Goal: Task Accomplishment & Management: Use online tool/utility

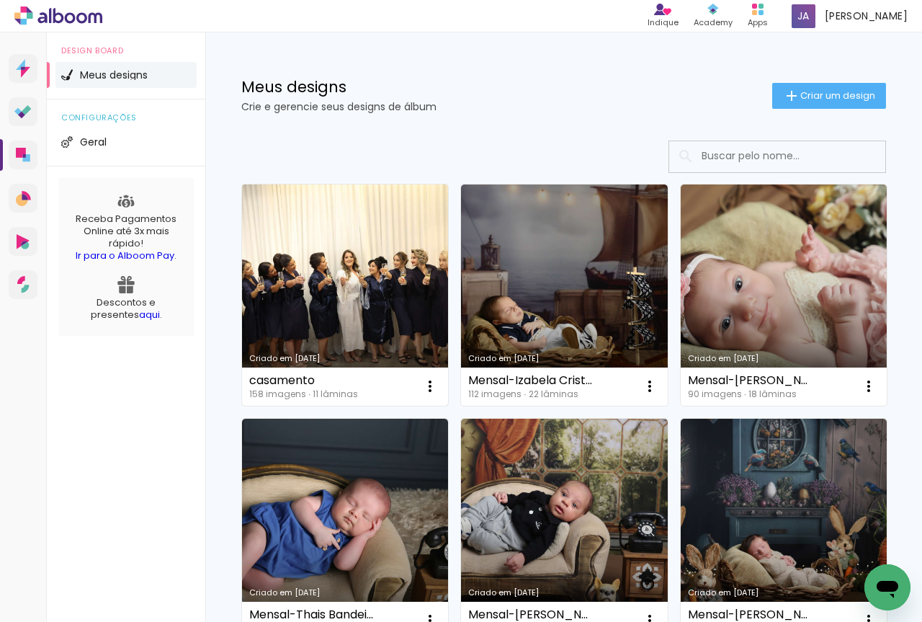
click at [357, 271] on link "Criado em [DATE]" at bounding box center [345, 294] width 206 height 221
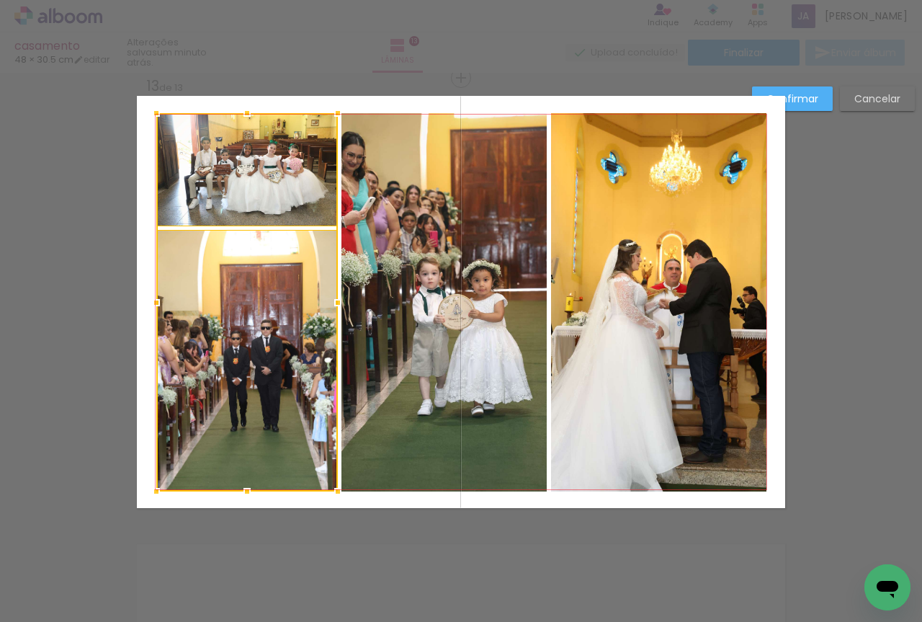
scroll to position [1561, 0]
click at [337, 311] on div at bounding box center [337, 302] width 29 height 29
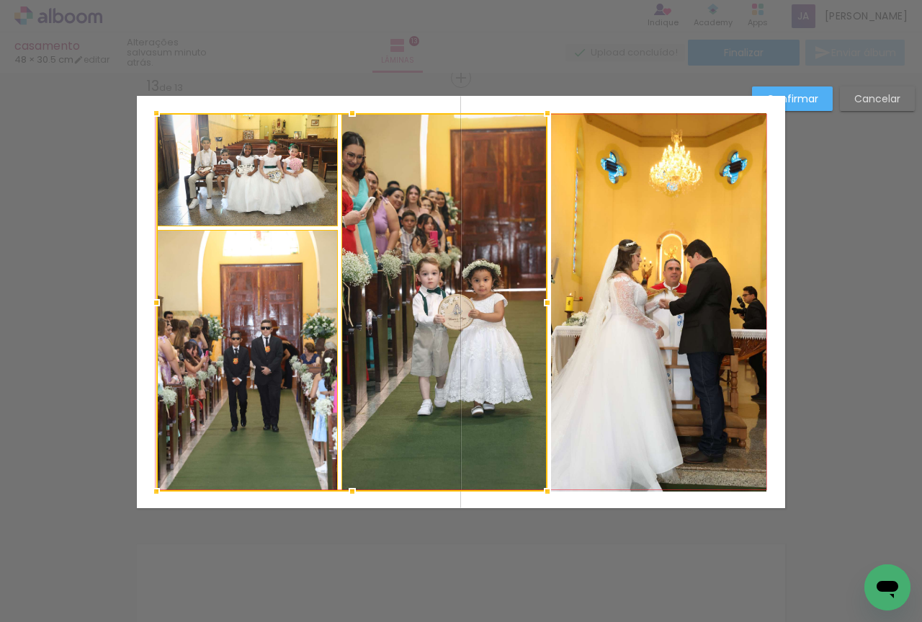
click at [0, 0] on slot "Confirmar" at bounding box center [0, 0] width 0 height 0
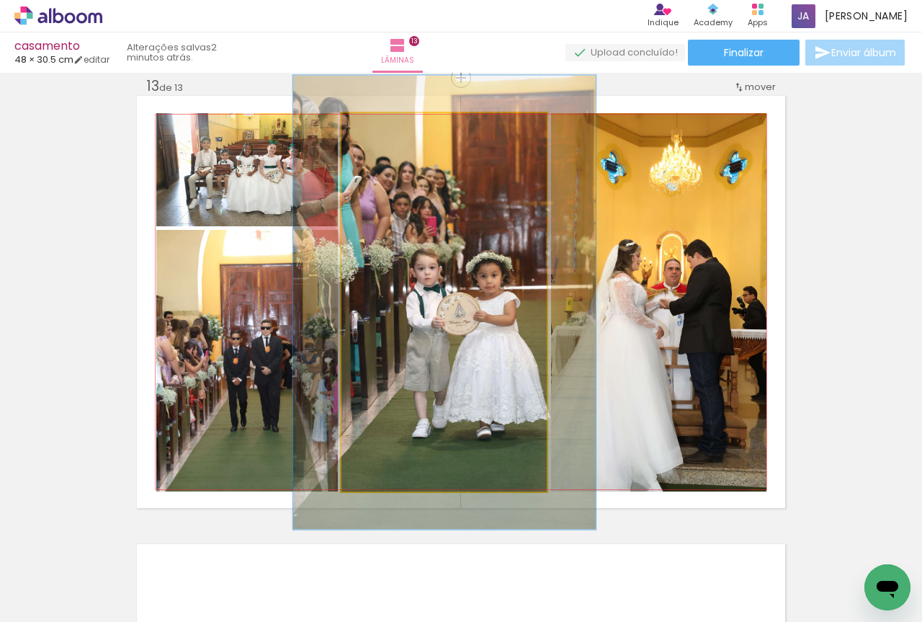
drag, startPoint x: 377, startPoint y: 130, endPoint x: 387, endPoint y: 135, distance: 11.0
type paper-slider "120"
click at [387, 135] on div at bounding box center [385, 128] width 23 height 23
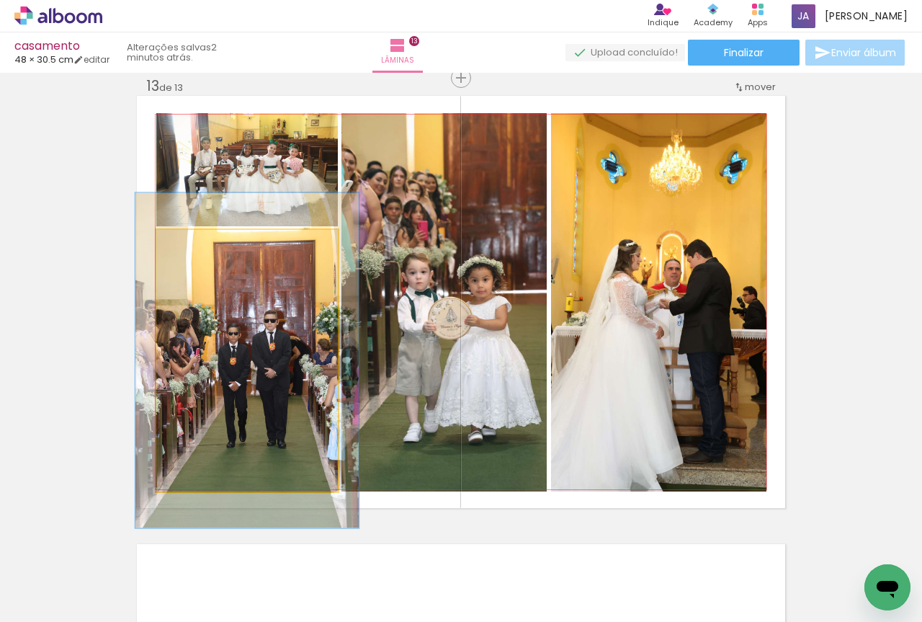
drag, startPoint x: 190, startPoint y: 251, endPoint x: 200, endPoint y: 251, distance: 9.4
type paper-slider "123"
click at [200, 251] on div at bounding box center [201, 244] width 23 height 23
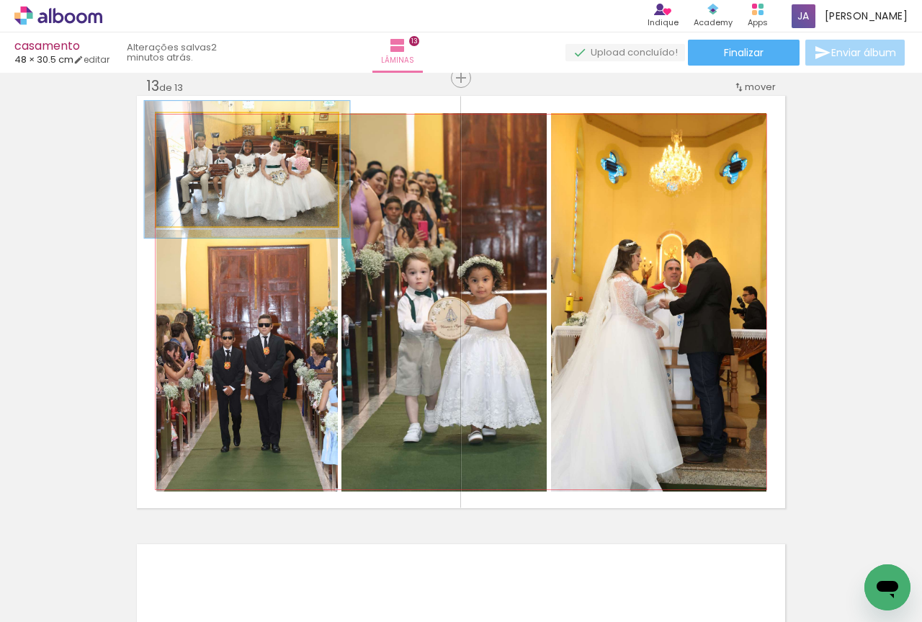
drag, startPoint x: 189, startPoint y: 129, endPoint x: 235, endPoint y: 207, distance: 91.1
type paper-slider "112"
click at [195, 135] on div at bounding box center [195, 128] width 23 height 23
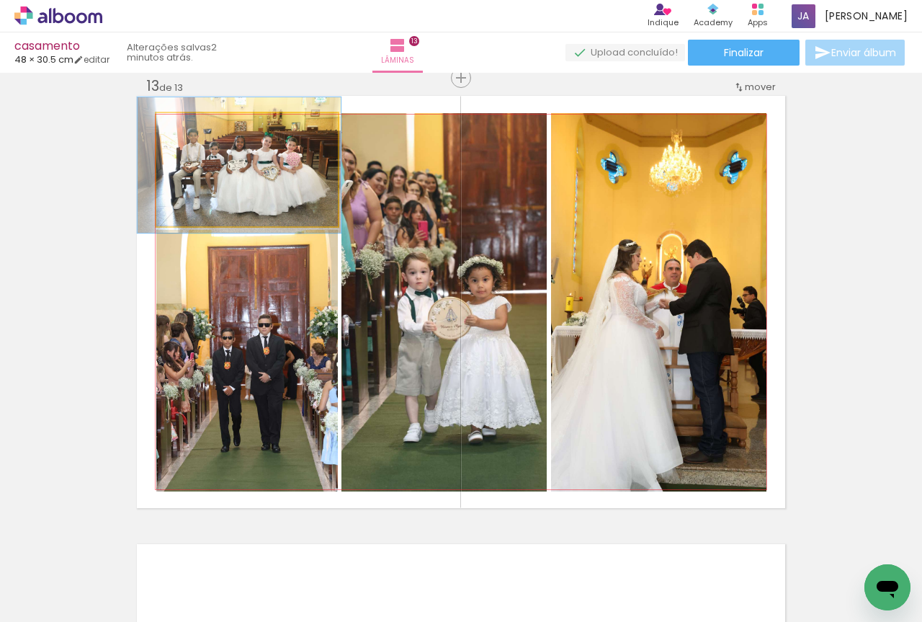
drag, startPoint x: 237, startPoint y: 207, endPoint x: 229, endPoint y: 203, distance: 9.0
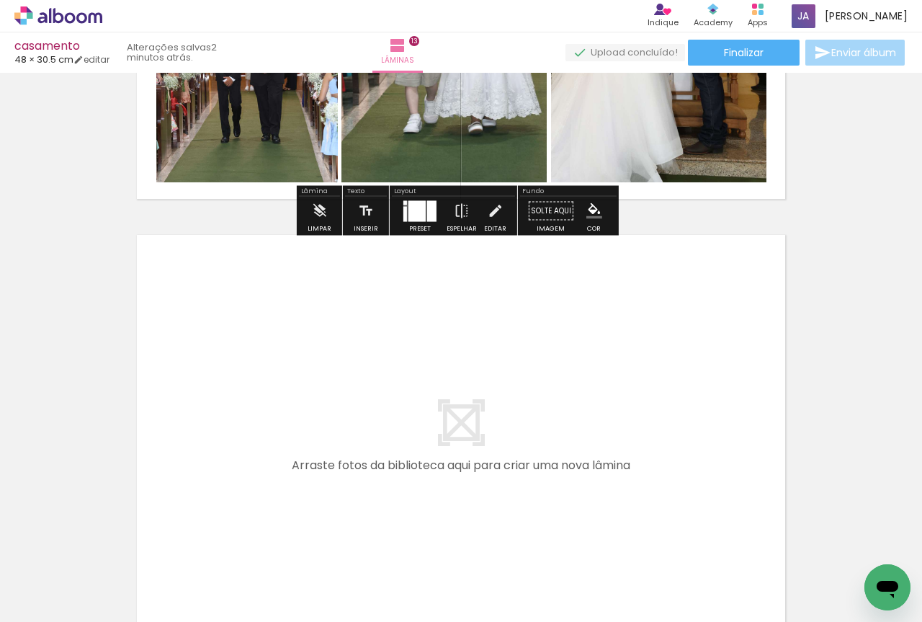
scroll to position [5756, 0]
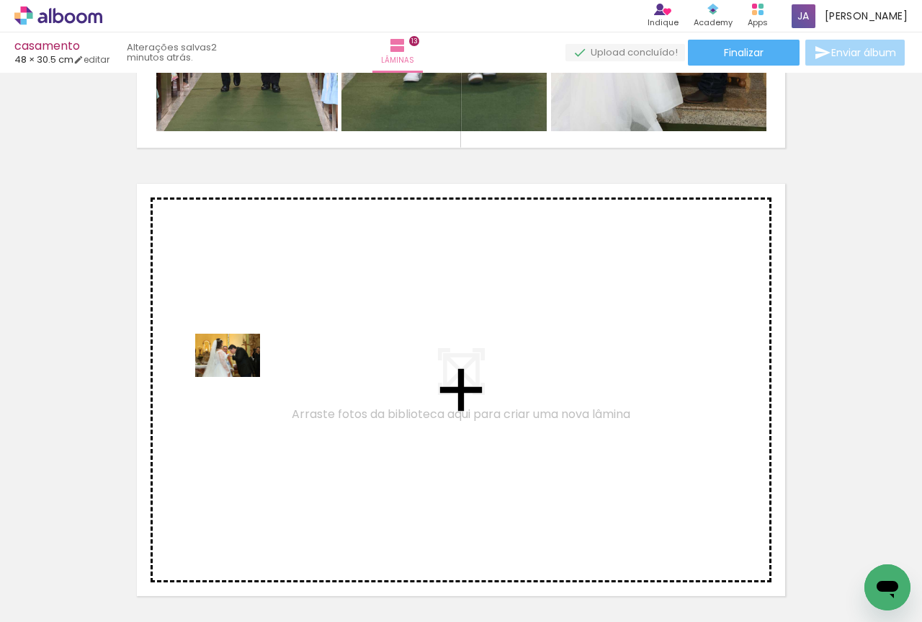
drag, startPoint x: 143, startPoint y: 581, endPoint x: 238, endPoint y: 375, distance: 227.2
click at [238, 375] on quentale-workspace at bounding box center [461, 311] width 922 height 622
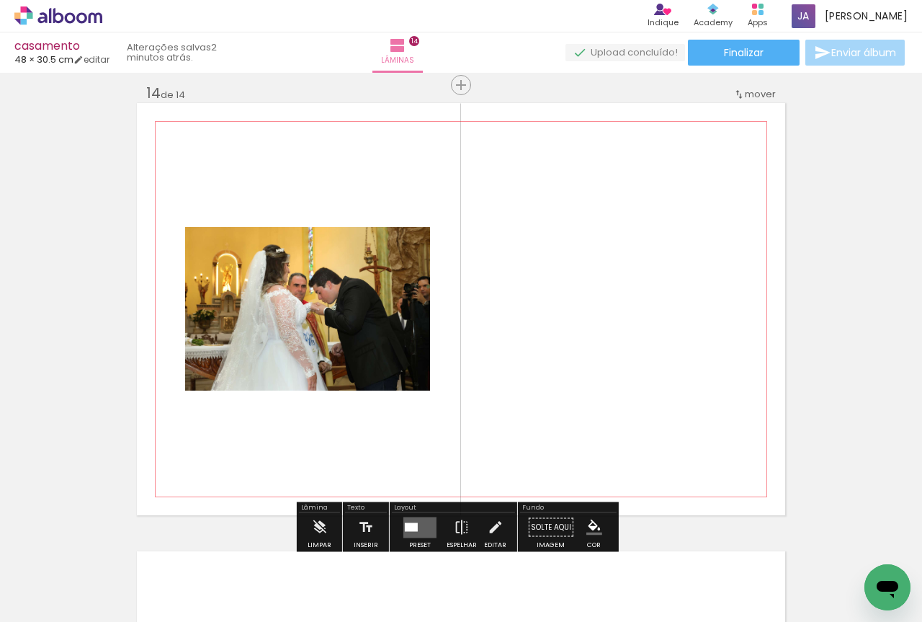
scroll to position [5844, 0]
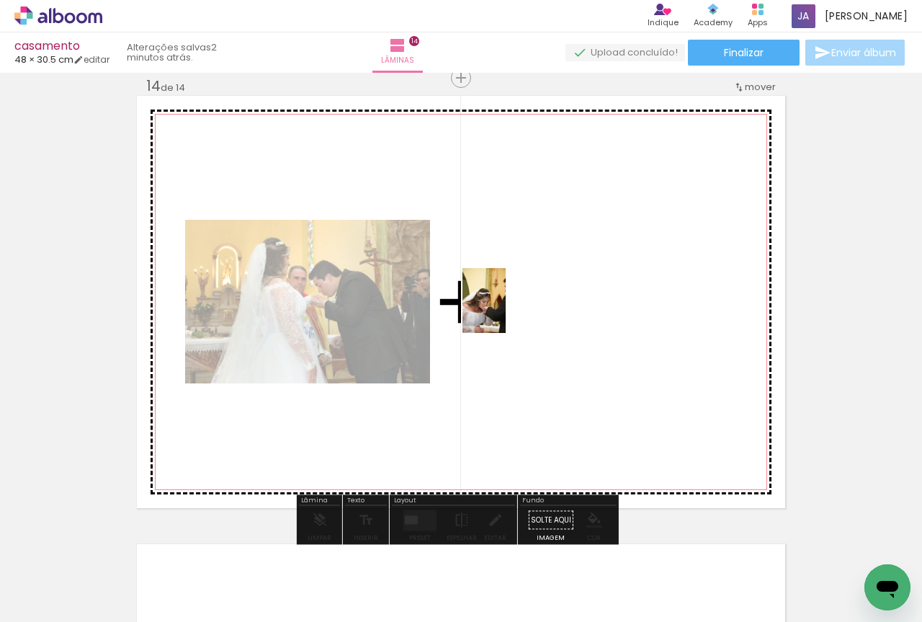
drag, startPoint x: 163, startPoint y: 568, endPoint x: 514, endPoint y: 307, distance: 437.6
click at [514, 307] on quentale-workspace at bounding box center [461, 311] width 922 height 622
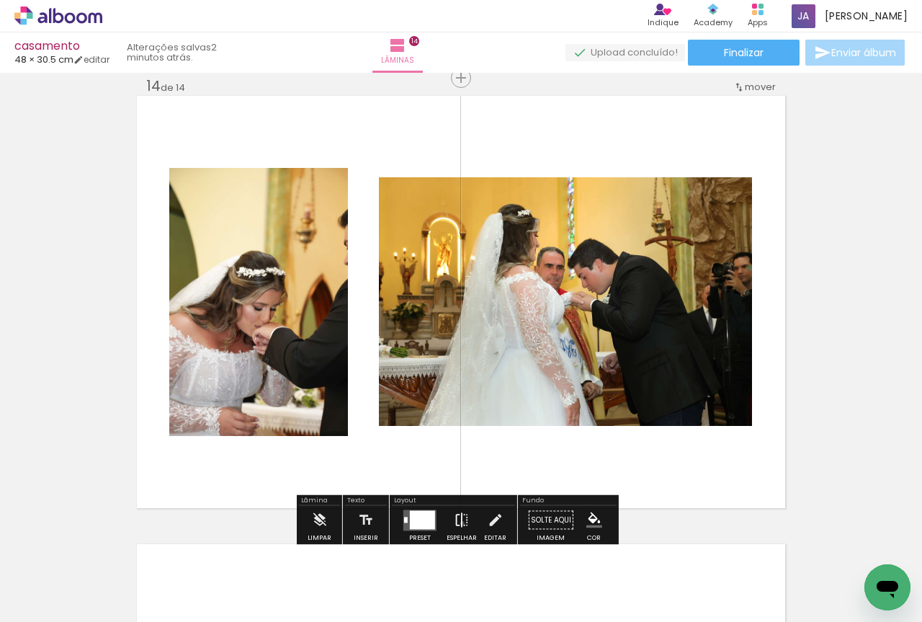
click at [459, 523] on iron-icon at bounding box center [462, 520] width 16 height 29
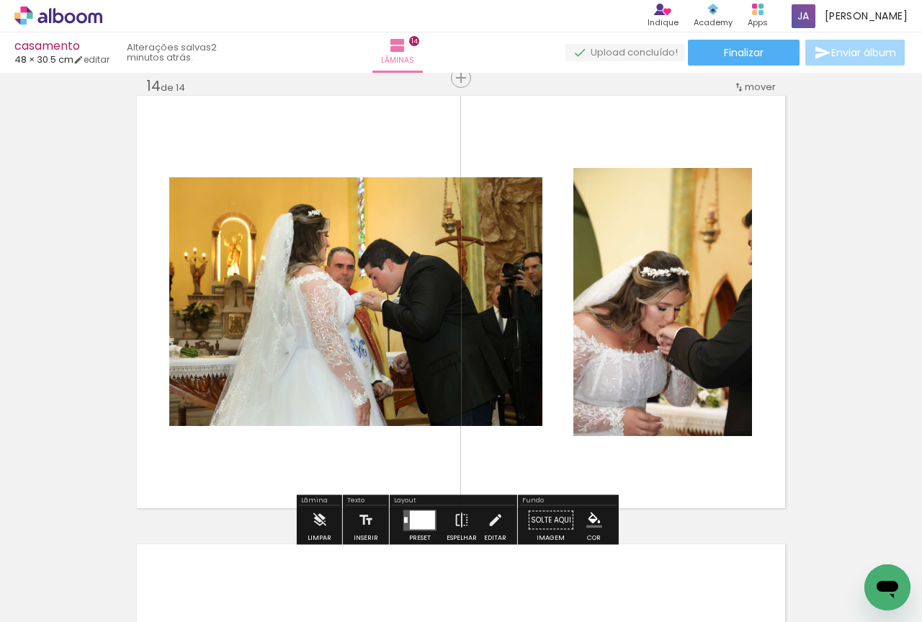
click at [416, 519] on div at bounding box center [422, 519] width 25 height 19
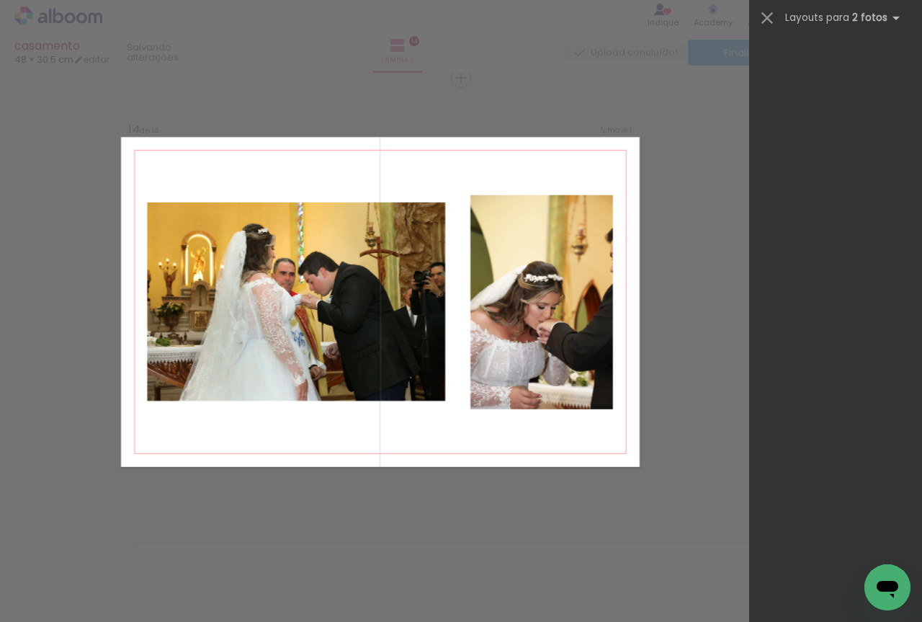
scroll to position [0, 0]
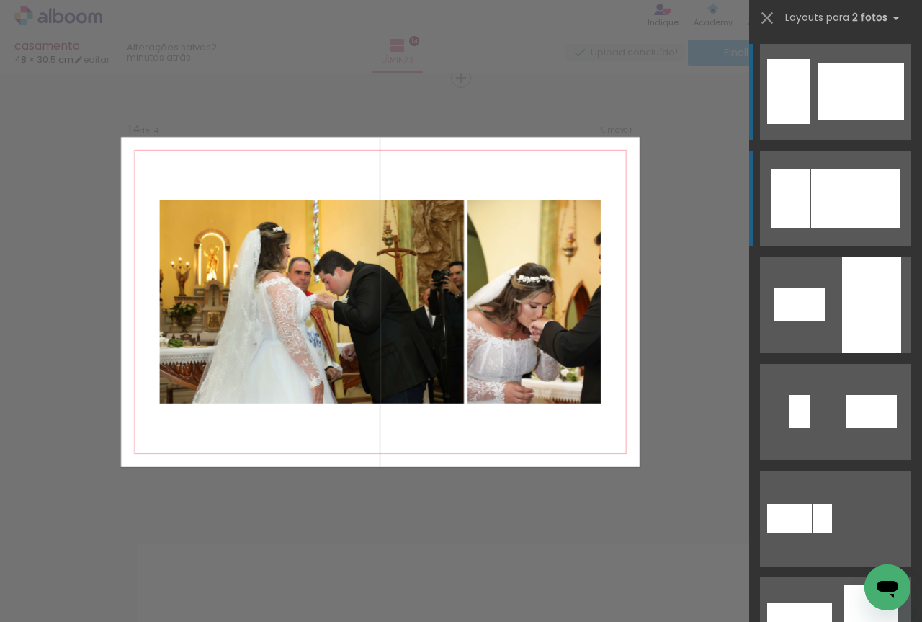
click at [817, 200] on div at bounding box center [855, 199] width 89 height 60
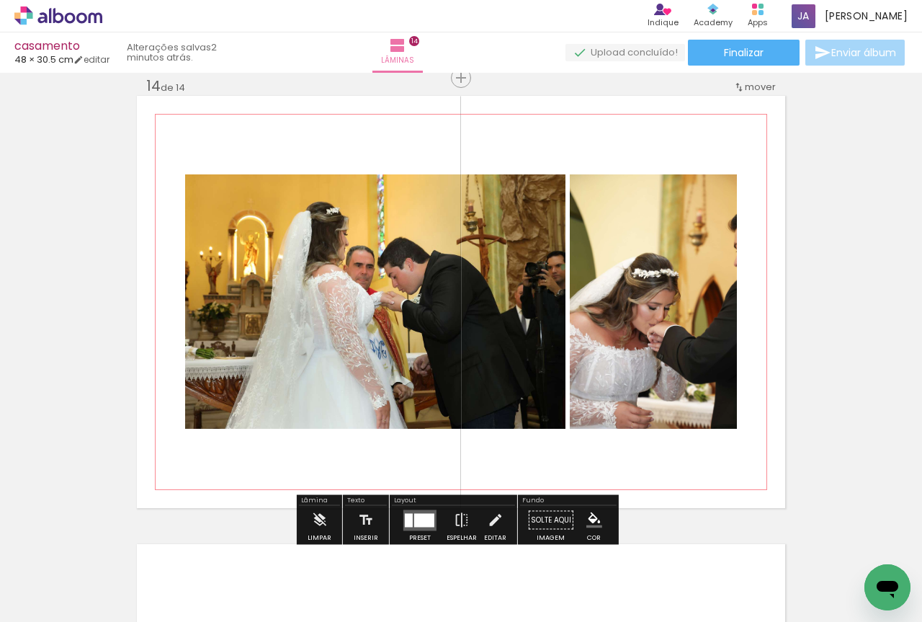
click at [390, 396] on quentale-photo at bounding box center [375, 301] width 380 height 254
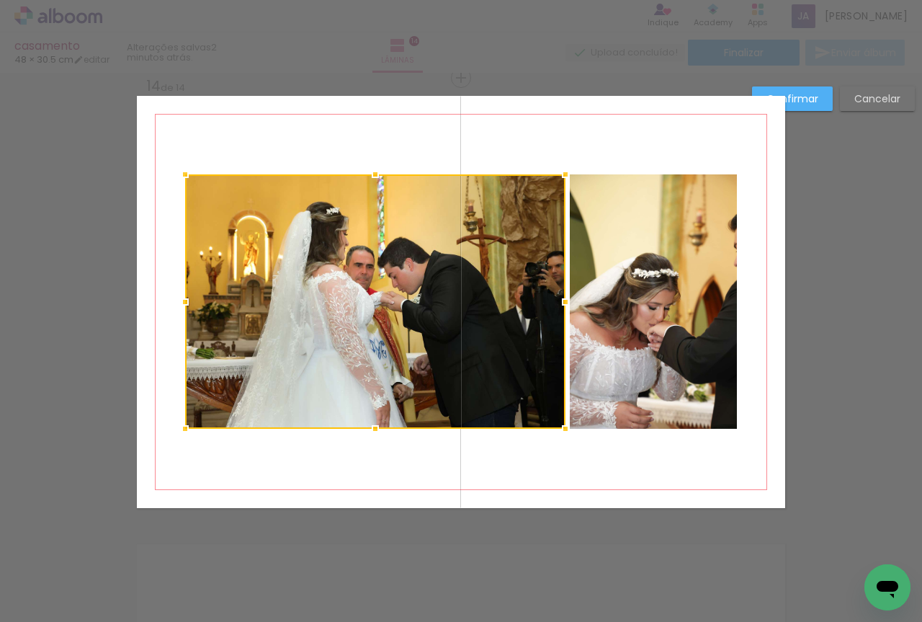
click at [625, 305] on quentale-photo at bounding box center [653, 301] width 167 height 254
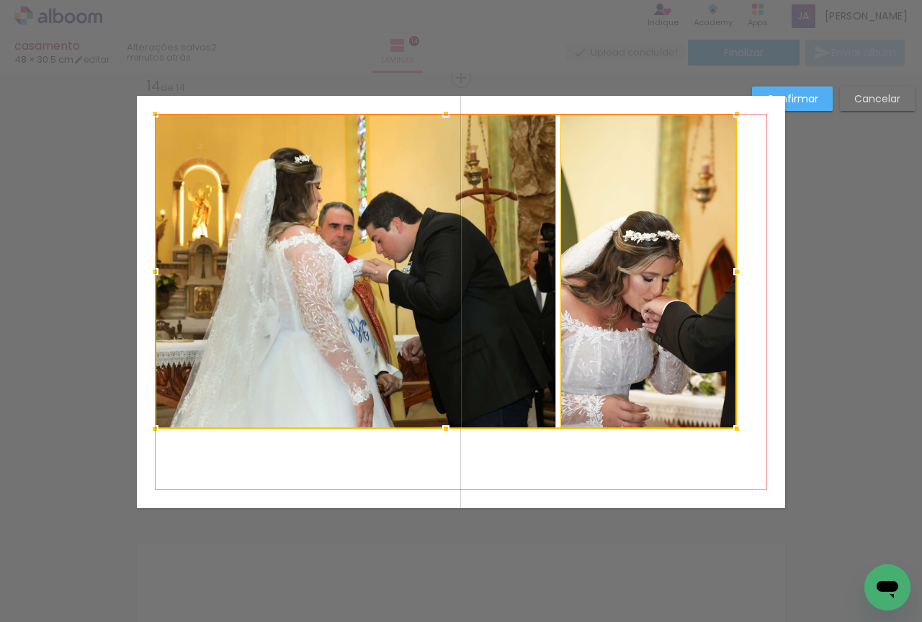
drag, startPoint x: 170, startPoint y: 164, endPoint x: 146, endPoint y: 115, distance: 54.8
click at [146, 115] on div at bounding box center [154, 113] width 29 height 29
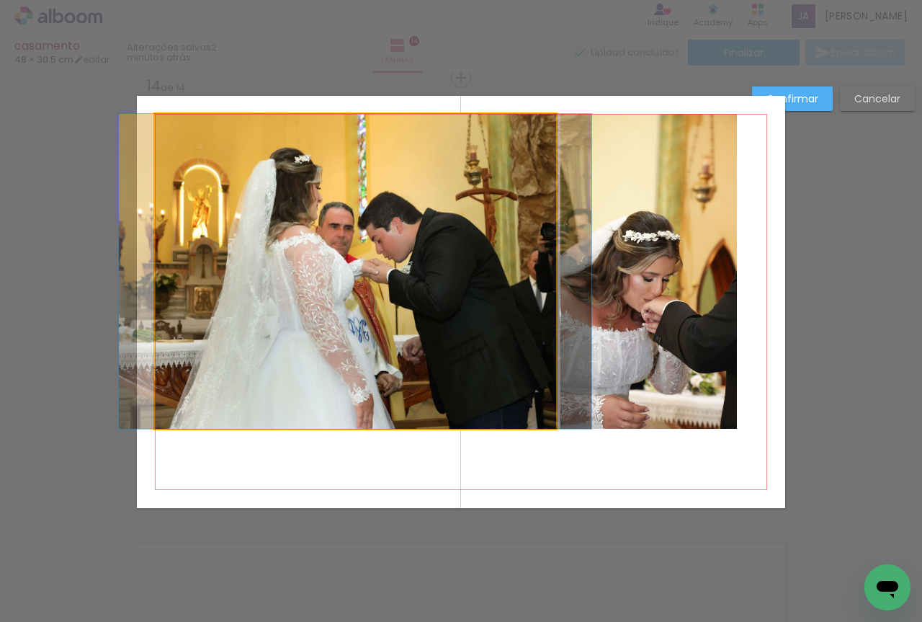
click at [246, 195] on quentale-photo at bounding box center [355, 271] width 401 height 315
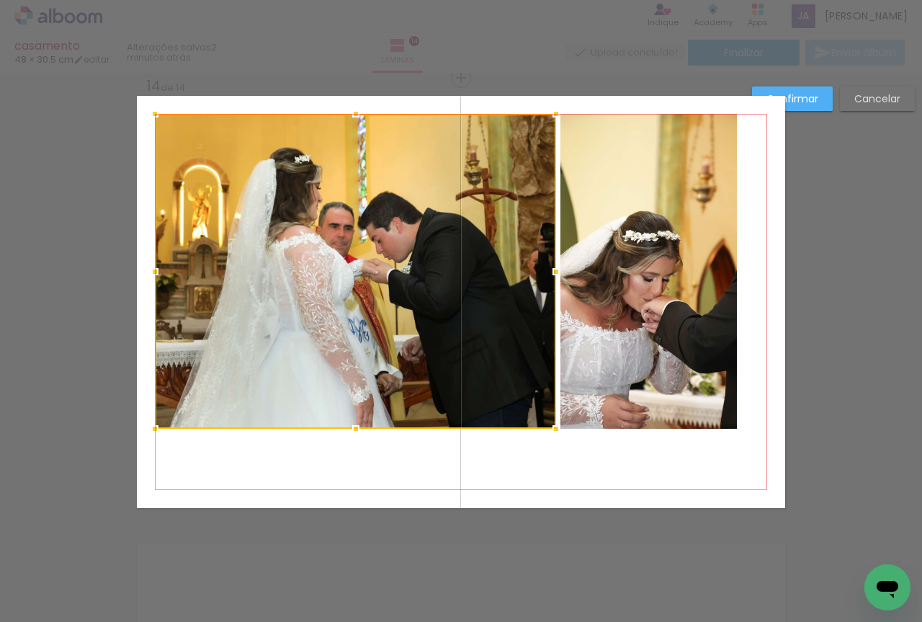
click at [574, 258] on quentale-photo at bounding box center [648, 271] width 176 height 315
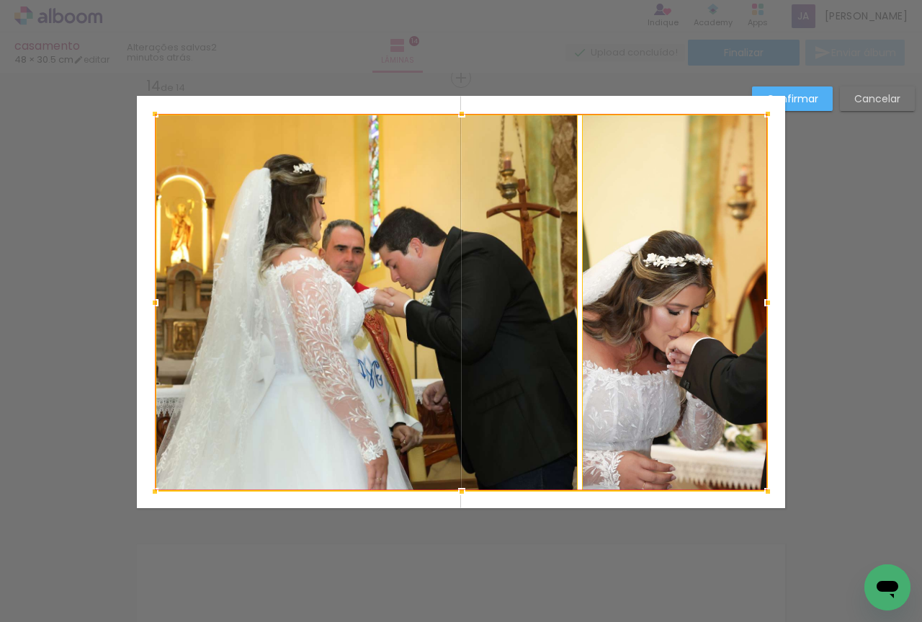
drag, startPoint x: 732, startPoint y: 436, endPoint x: 758, endPoint y: 489, distance: 59.3
click at [758, 489] on div at bounding box center [768, 491] width 29 height 29
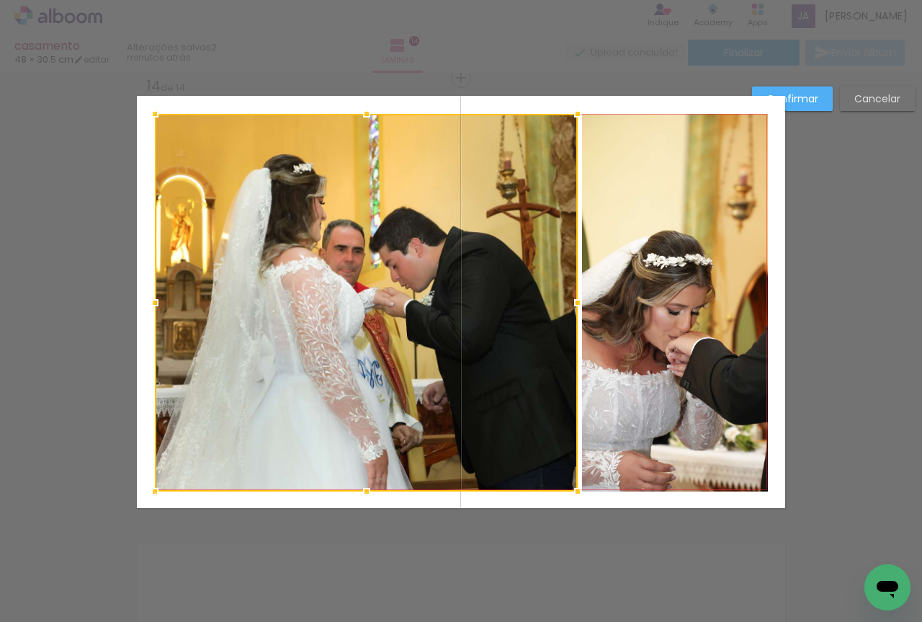
click at [813, 90] on paper-button "Confirmar" at bounding box center [792, 98] width 81 height 24
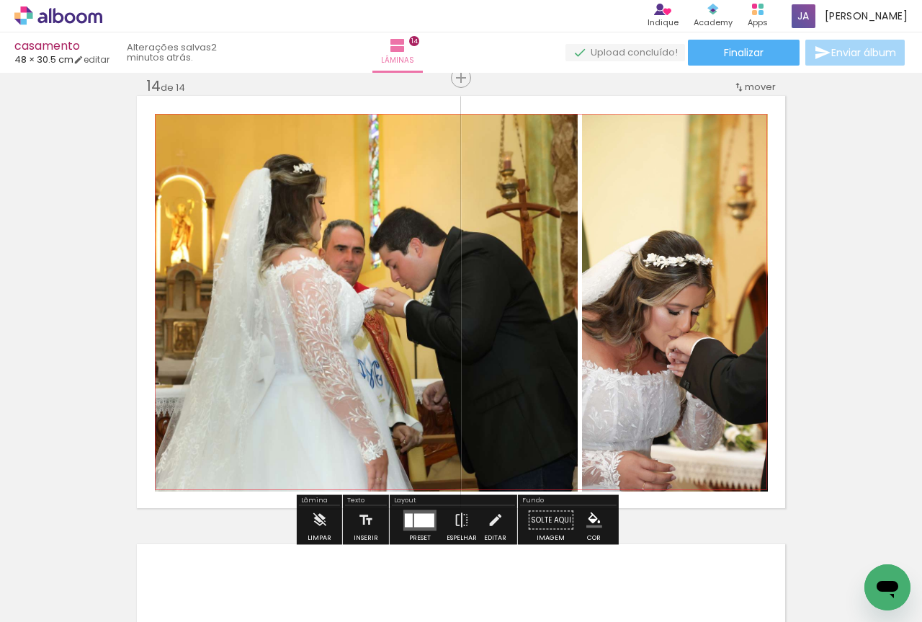
click at [496, 248] on quentale-photo at bounding box center [366, 302] width 423 height 377
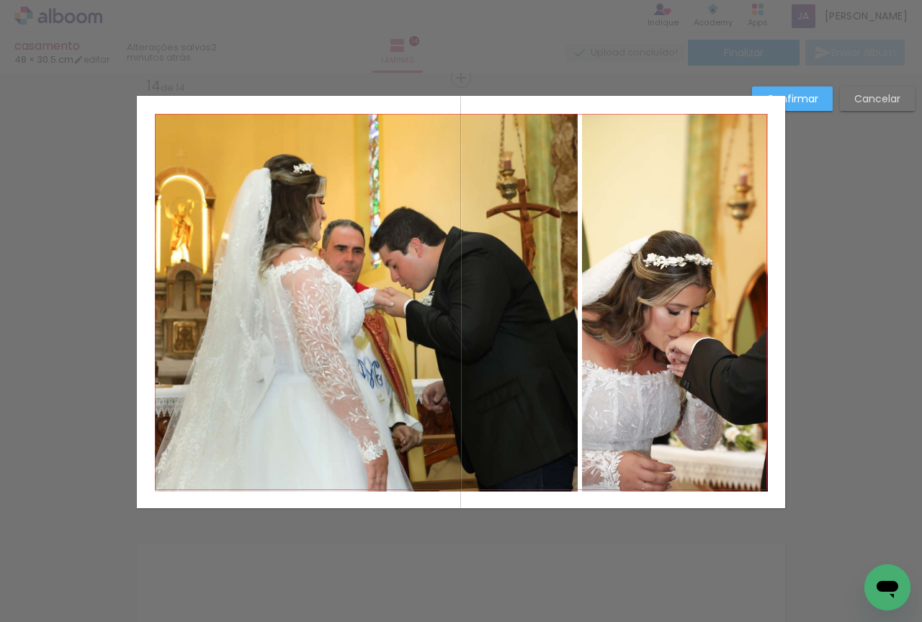
click at [496, 256] on quentale-photo at bounding box center [366, 302] width 423 height 377
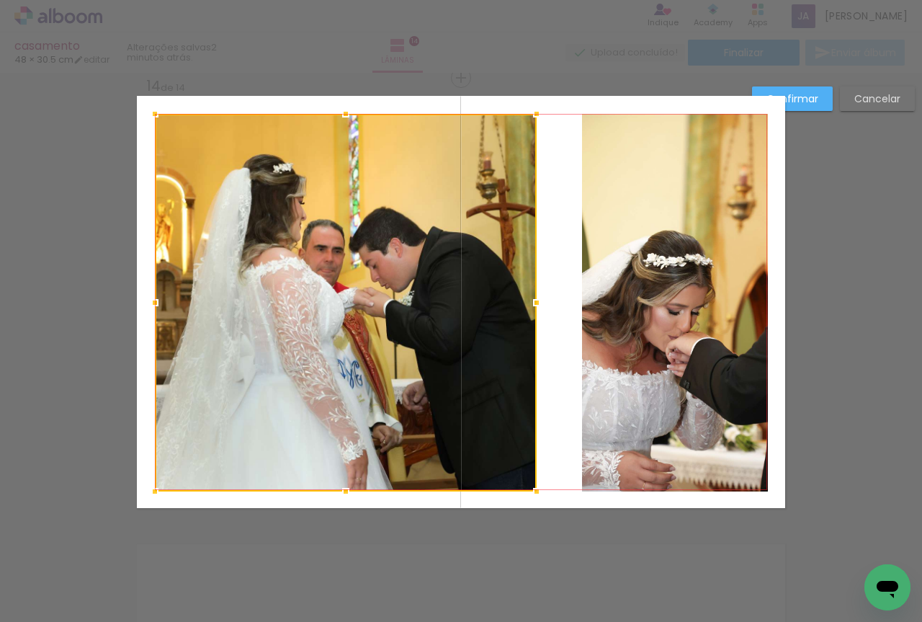
drag, startPoint x: 571, startPoint y: 308, endPoint x: 530, endPoint y: 316, distance: 41.7
click at [530, 316] on div at bounding box center [536, 302] width 29 height 29
click at [596, 308] on quentale-photo at bounding box center [675, 302] width 186 height 377
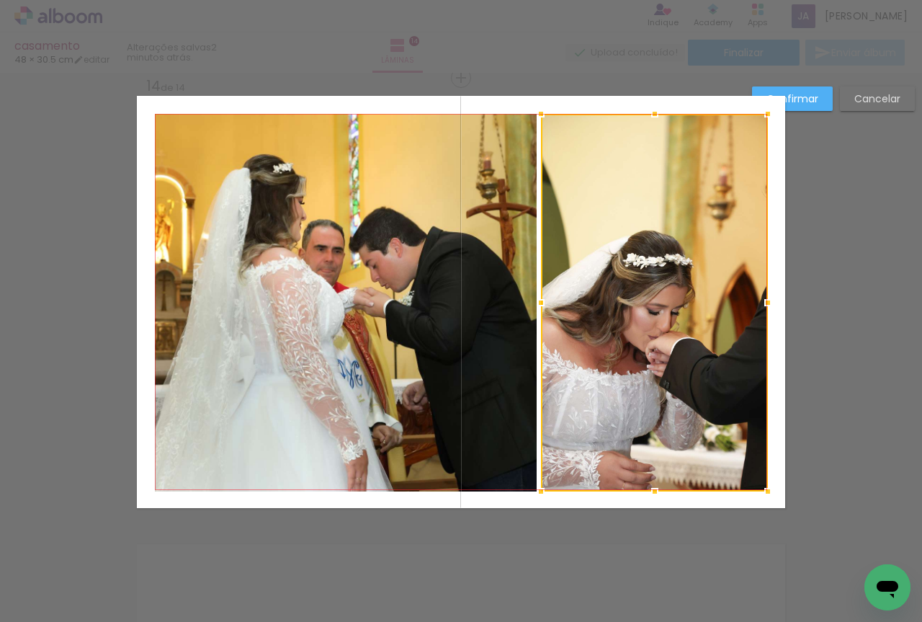
drag, startPoint x: 581, startPoint y: 306, endPoint x: 540, endPoint y: 314, distance: 41.8
click at [540, 314] on div at bounding box center [541, 302] width 29 height 29
click at [0, 0] on slot "Confirmar" at bounding box center [0, 0] width 0 height 0
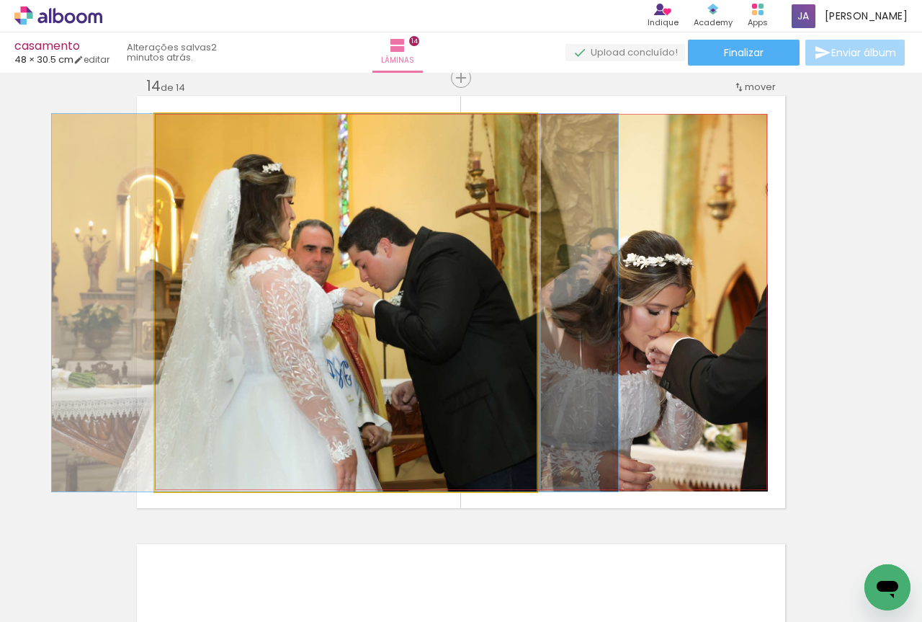
drag, startPoint x: 399, startPoint y: 314, endPoint x: 388, endPoint y: 316, distance: 11.0
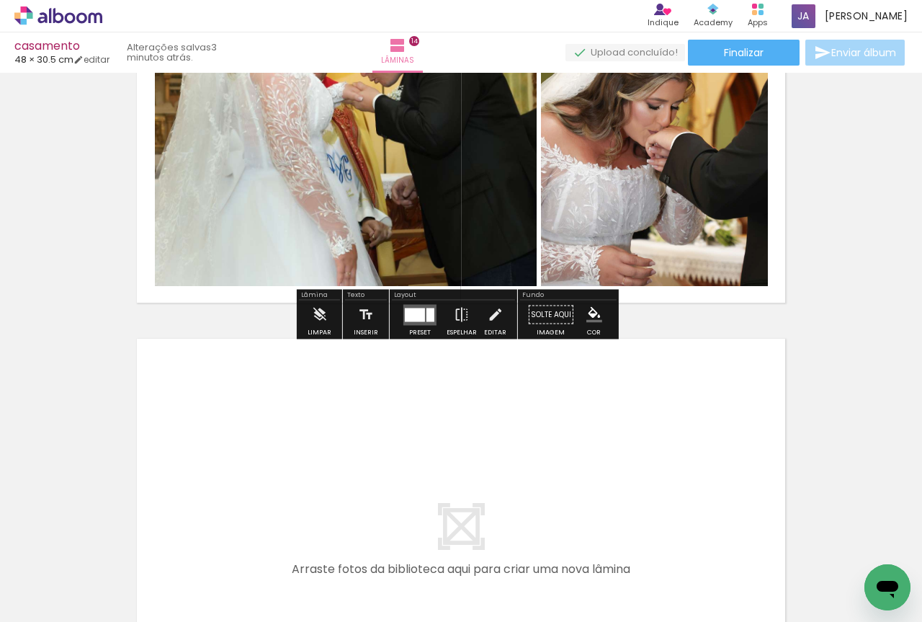
scroll to position [6085, 0]
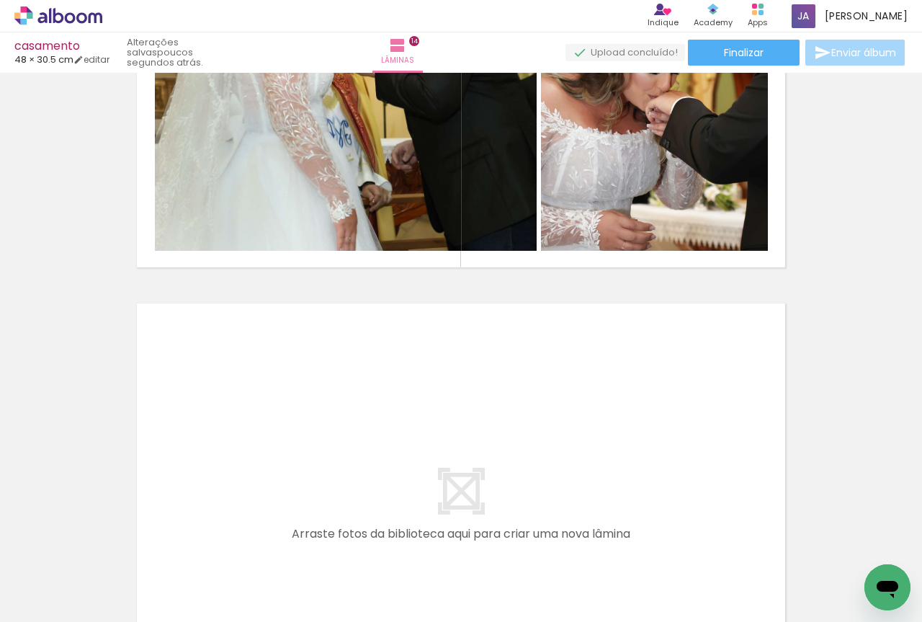
click at [167, 568] on div at bounding box center [144, 574] width 71 height 48
drag, startPoint x: 225, startPoint y: 579, endPoint x: 250, endPoint y: 336, distance: 244.0
click at [250, 336] on quentale-workspace at bounding box center [461, 311] width 922 height 622
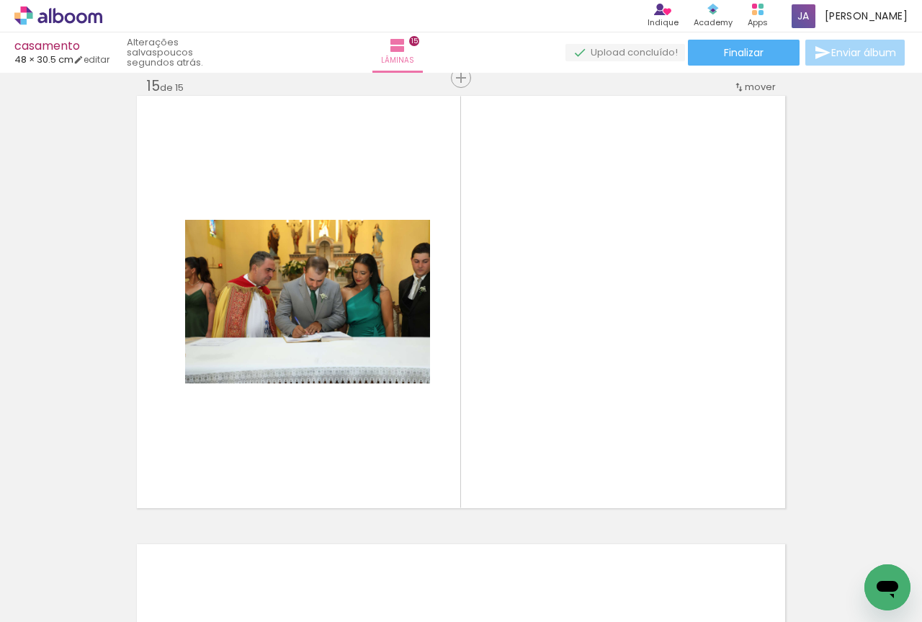
scroll to position [0, 1754]
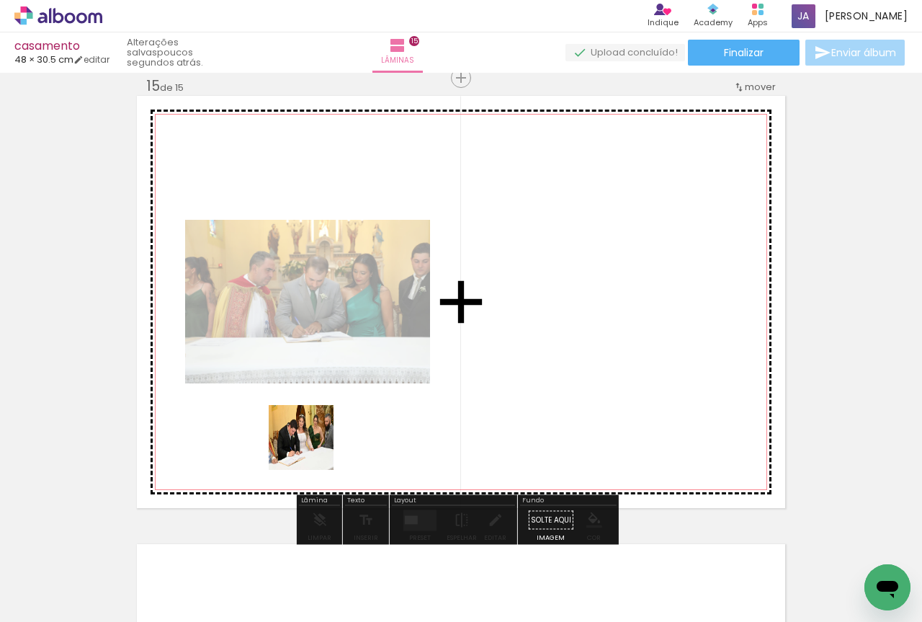
drag, startPoint x: 331, startPoint y: 584, endPoint x: 312, endPoint y: 448, distance: 137.5
click at [312, 448] on quentale-workspace at bounding box center [461, 311] width 922 height 622
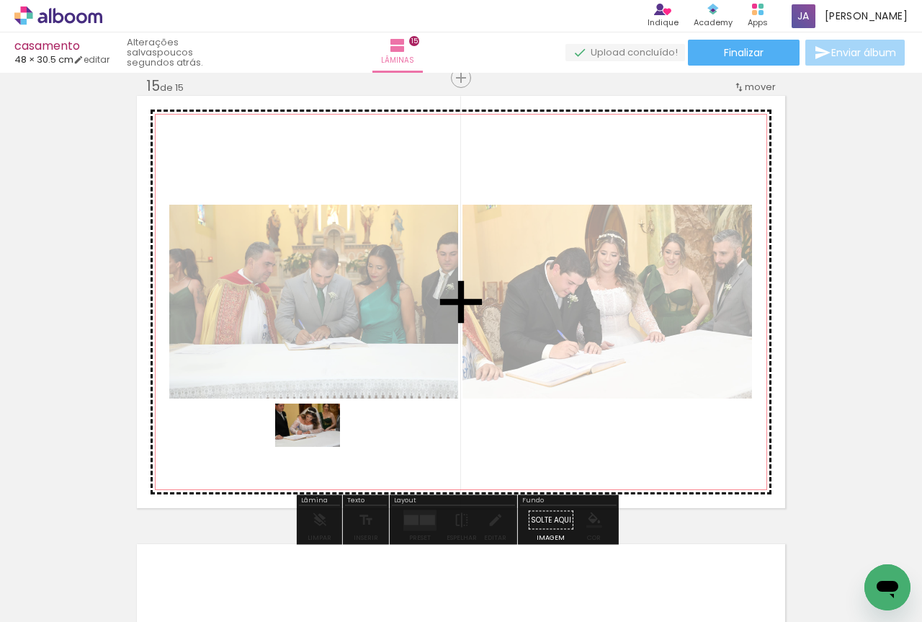
drag, startPoint x: 339, startPoint y: 594, endPoint x: 318, endPoint y: 447, distance: 149.1
click at [318, 447] on quentale-workspace at bounding box center [461, 311] width 922 height 622
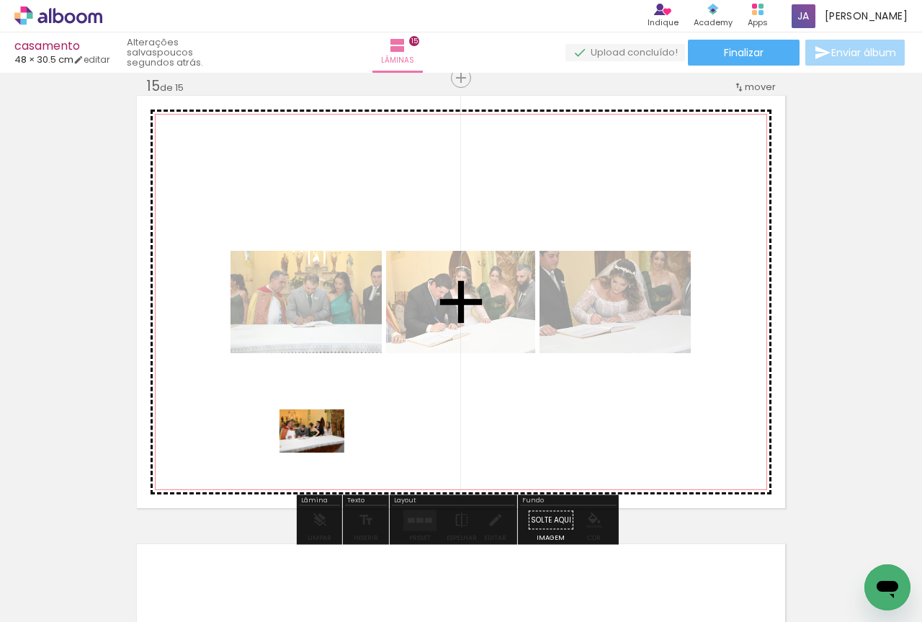
drag, startPoint x: 337, startPoint y: 579, endPoint x: 323, endPoint y: 452, distance: 127.6
click at [323, 452] on quentale-workspace at bounding box center [461, 311] width 922 height 622
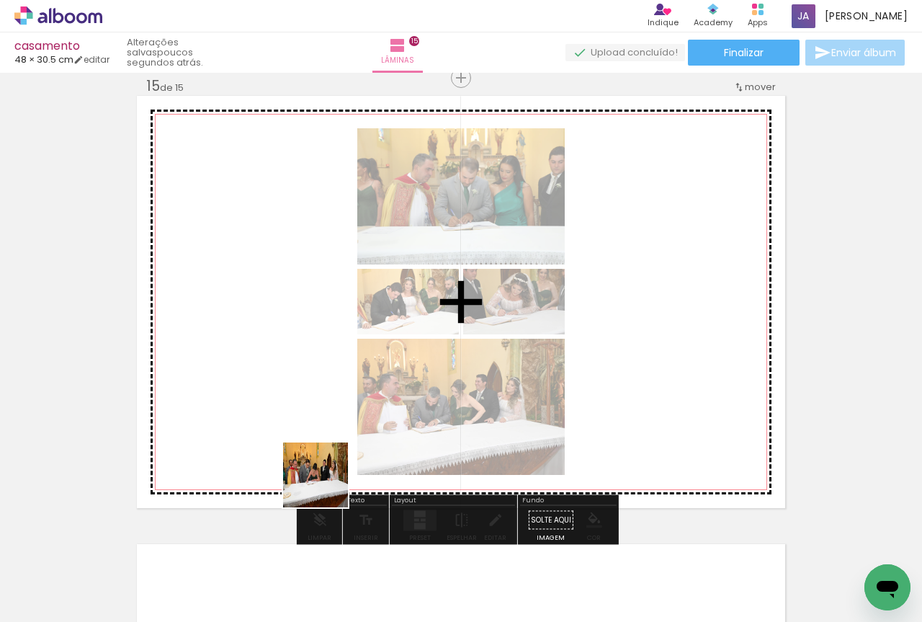
drag, startPoint x: 331, startPoint y: 577, endPoint x: 318, endPoint y: 398, distance: 179.8
click at [318, 398] on quentale-workspace at bounding box center [461, 311] width 922 height 622
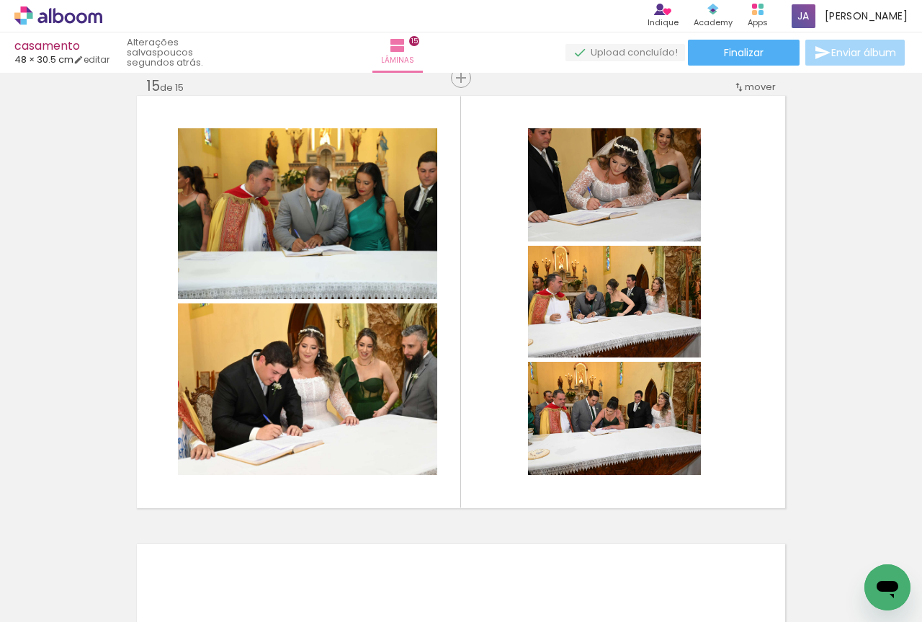
scroll to position [0, 0]
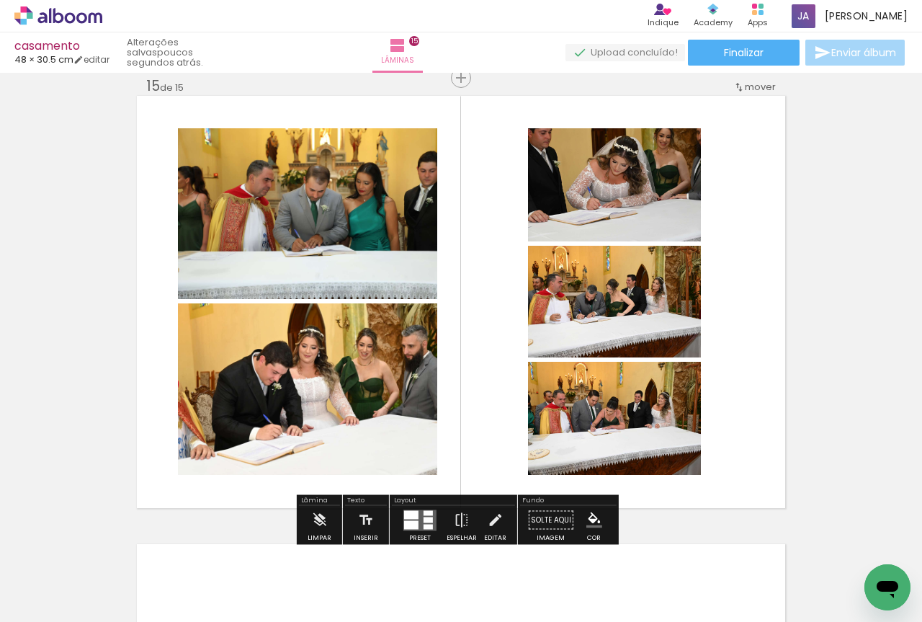
click at [414, 523] on div at bounding box center [411, 524] width 14 height 9
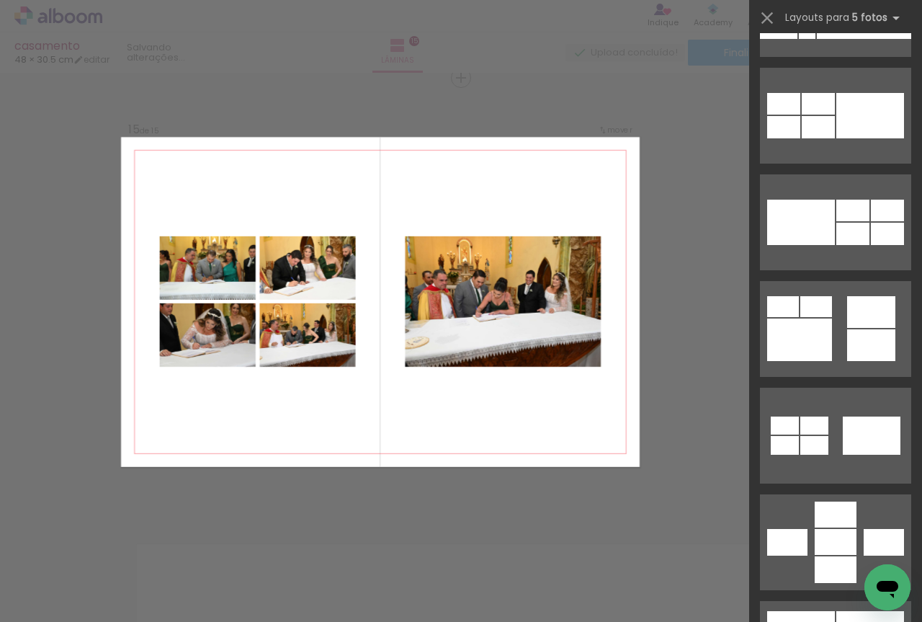
scroll to position [841, 0]
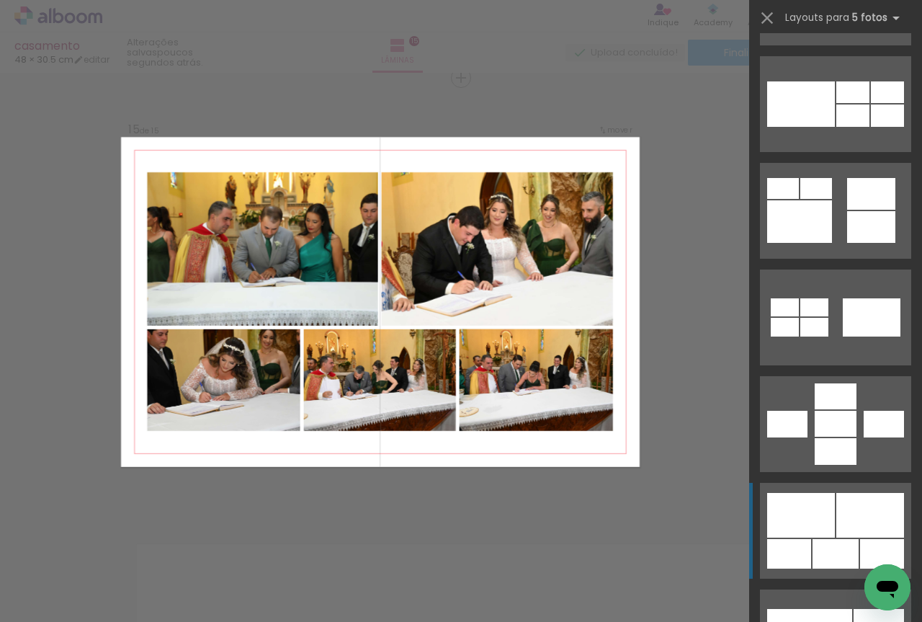
click at [854, 609] on div at bounding box center [879, 625] width 50 height 33
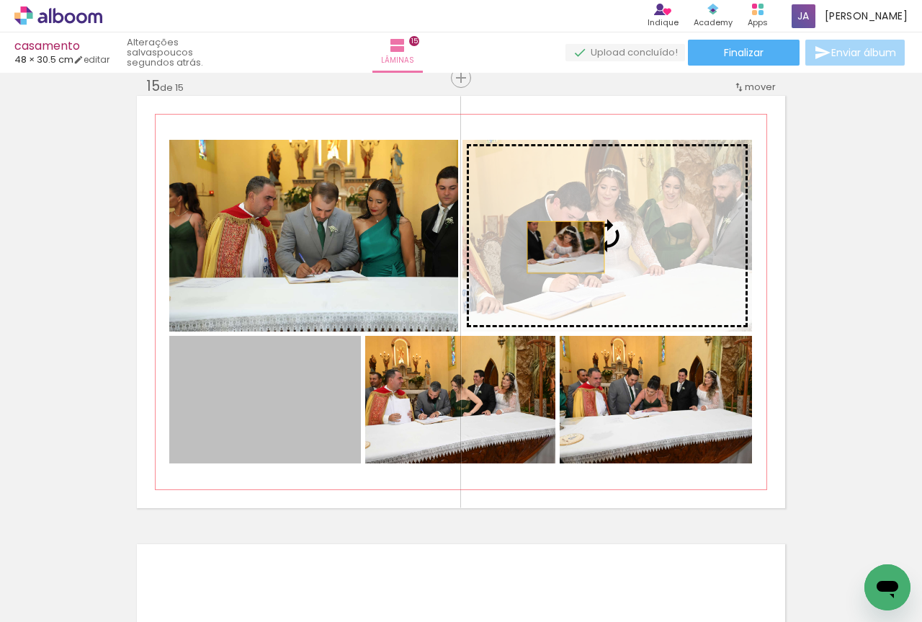
drag, startPoint x: 297, startPoint y: 404, endPoint x: 560, endPoint y: 247, distance: 306.9
click at [0, 0] on slot at bounding box center [0, 0] width 0 height 0
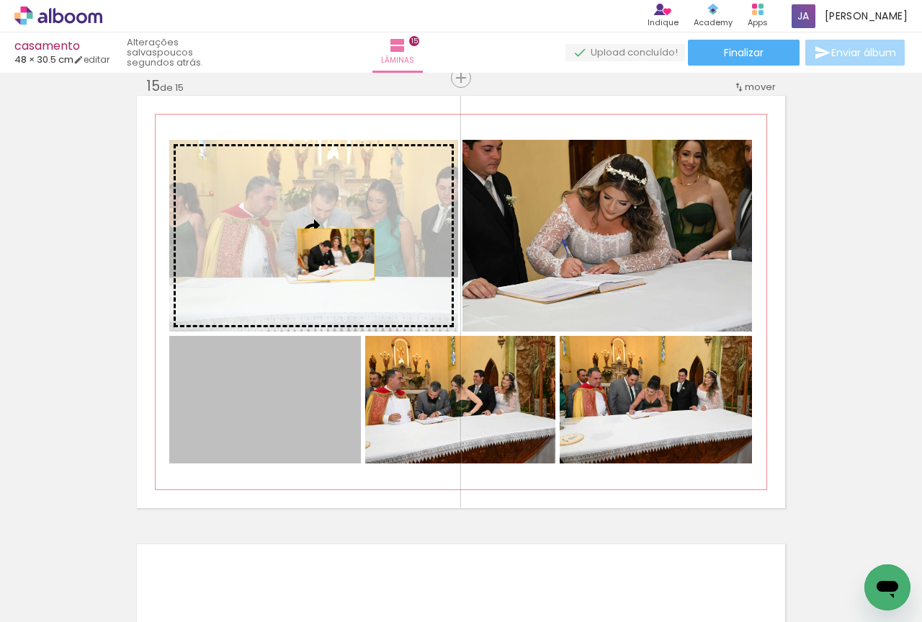
drag, startPoint x: 297, startPoint y: 439, endPoint x: 331, endPoint y: 254, distance: 188.2
click at [0, 0] on slot at bounding box center [0, 0] width 0 height 0
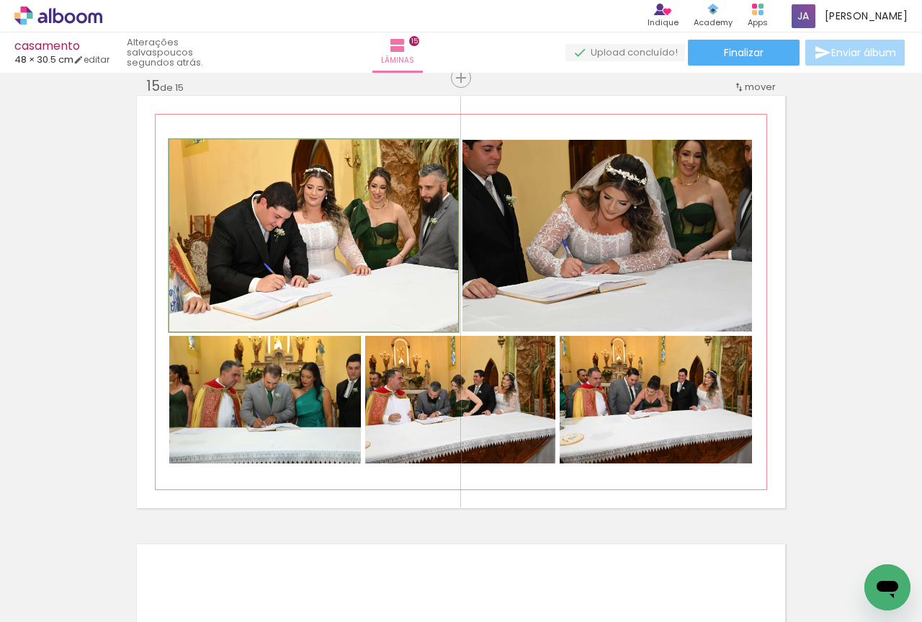
click at [313, 220] on quentale-photo at bounding box center [313, 236] width 289 height 192
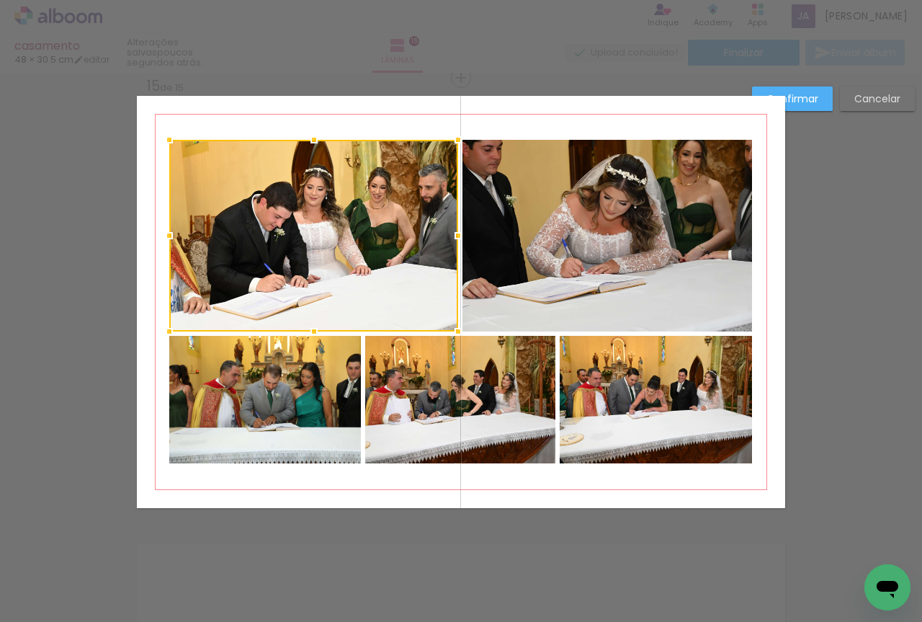
click at [563, 236] on quentale-photo at bounding box center [607, 236] width 290 height 192
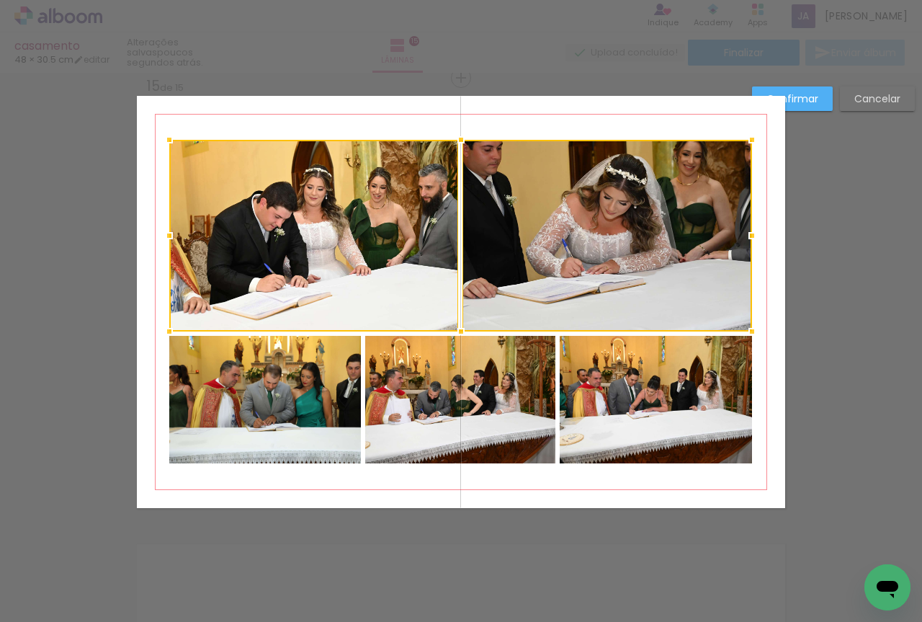
click at [605, 406] on quentale-photo at bounding box center [656, 400] width 192 height 128
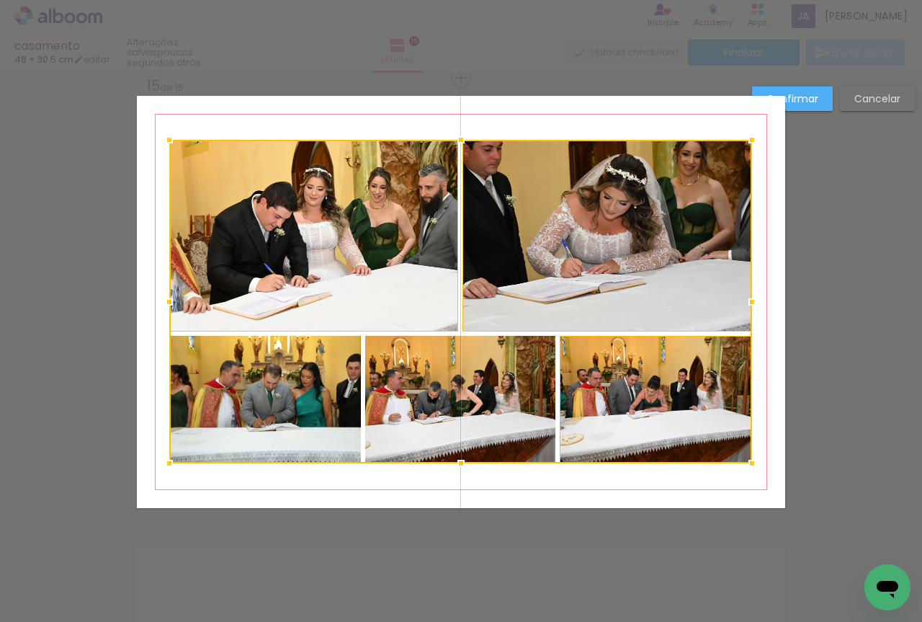
click at [497, 406] on div at bounding box center [460, 301] width 583 height 323
click at [324, 388] on div at bounding box center [460, 301] width 583 height 323
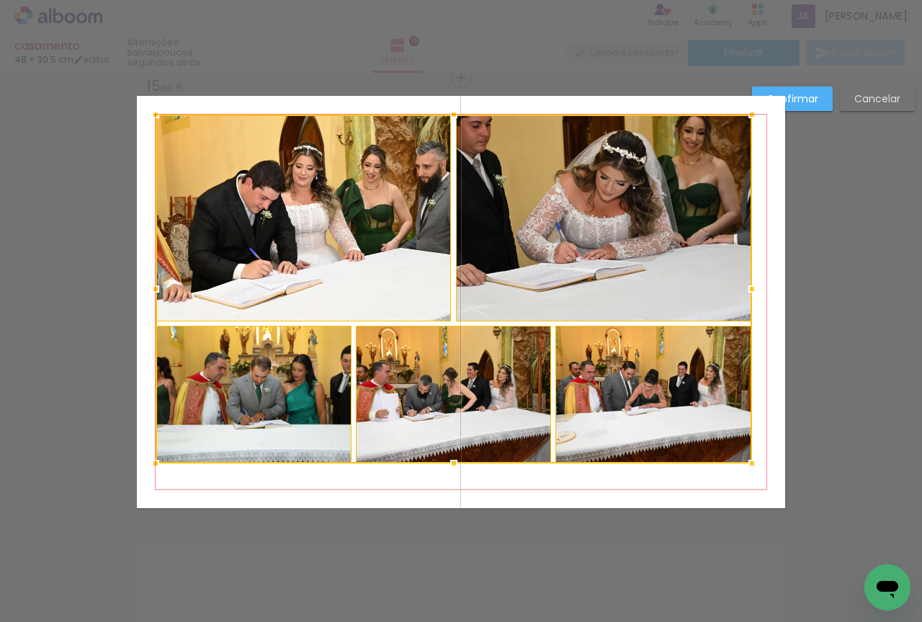
drag, startPoint x: 168, startPoint y: 146, endPoint x: 154, endPoint y: 120, distance: 28.7
click at [154, 120] on div at bounding box center [155, 114] width 29 height 29
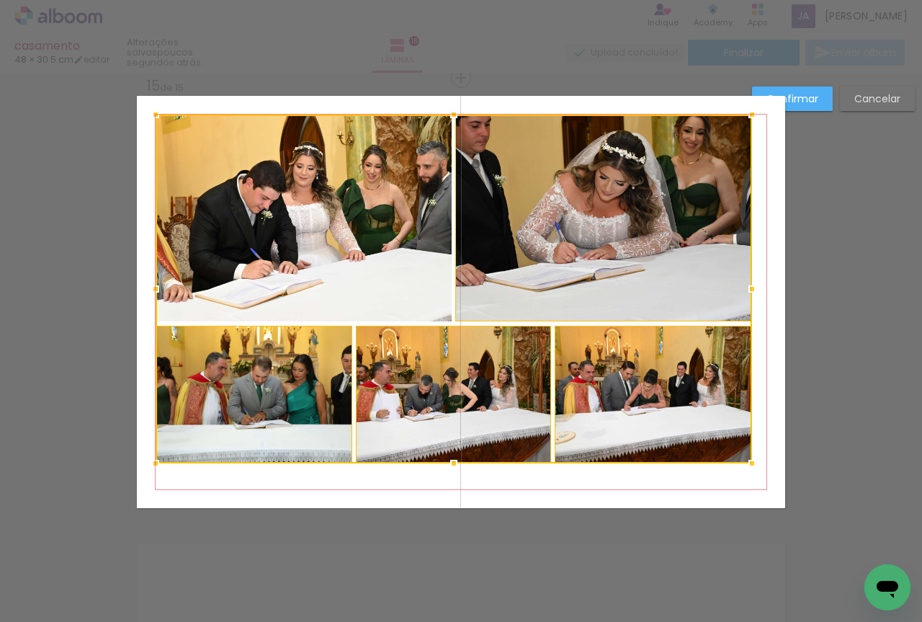
click at [202, 171] on div at bounding box center [454, 289] width 596 height 349
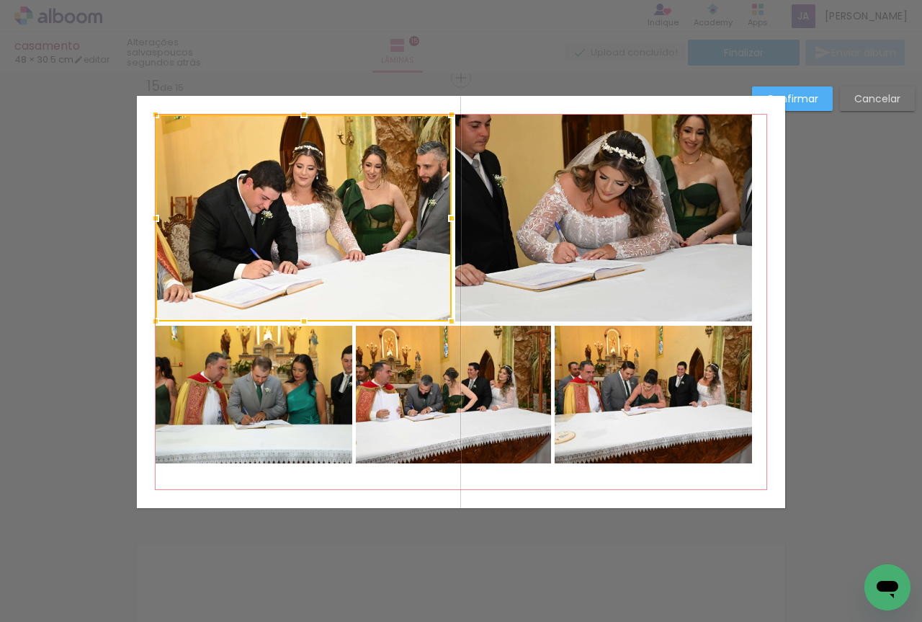
click at [509, 239] on quentale-photo at bounding box center [603, 218] width 297 height 207
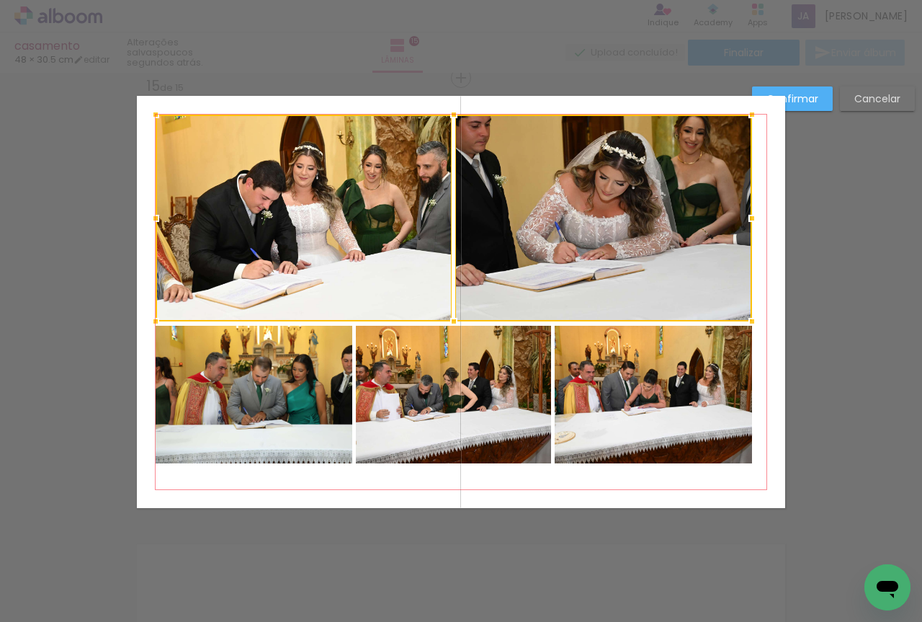
click at [272, 365] on quentale-photo at bounding box center [254, 395] width 197 height 138
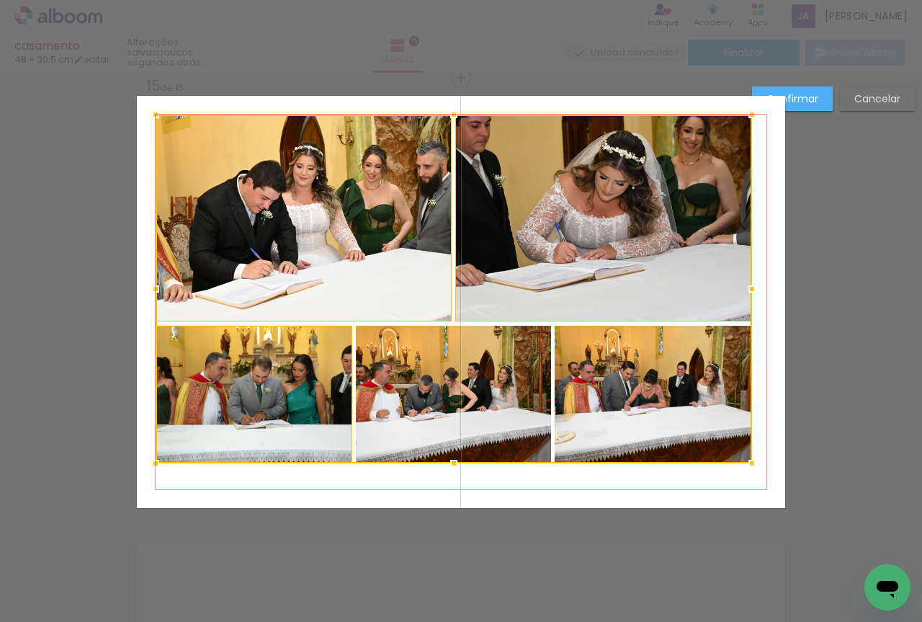
click at [429, 386] on div at bounding box center [454, 289] width 596 height 349
click at [638, 420] on div at bounding box center [454, 289] width 596 height 349
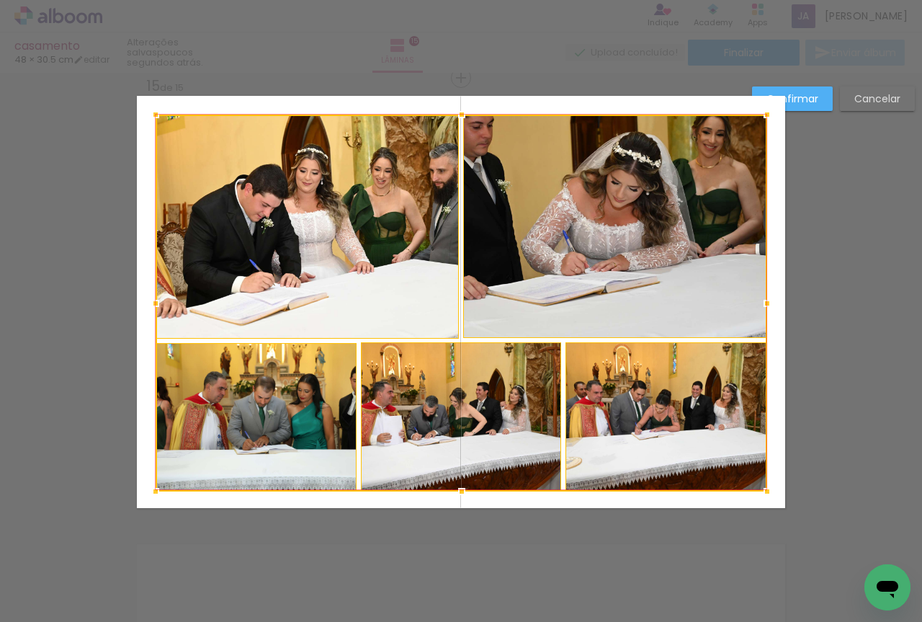
drag, startPoint x: 752, startPoint y: 469, endPoint x: 767, endPoint y: 497, distance: 31.6
click at [767, 497] on div at bounding box center [767, 491] width 29 height 29
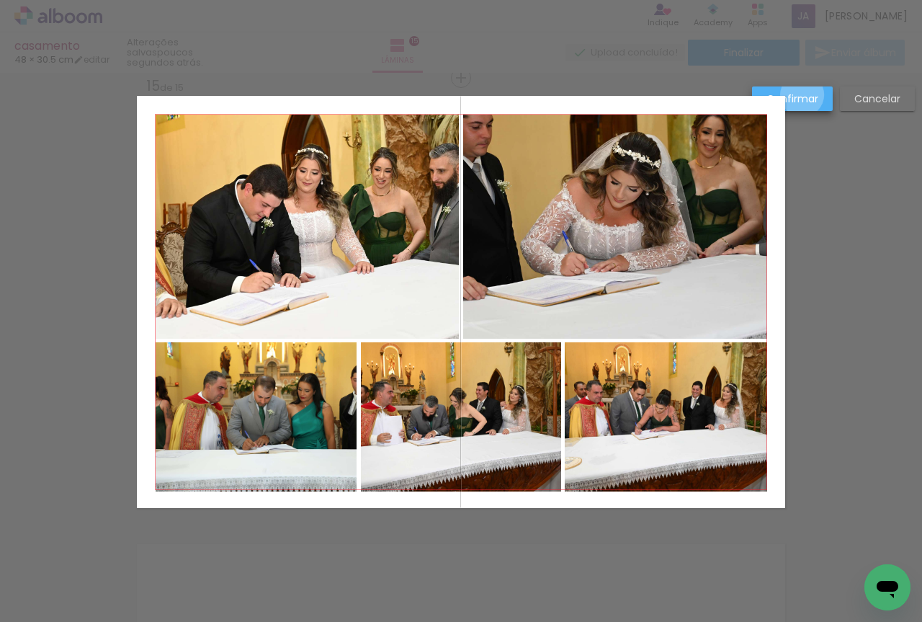
click at [0, 0] on slot "Confirmar" at bounding box center [0, 0] width 0 height 0
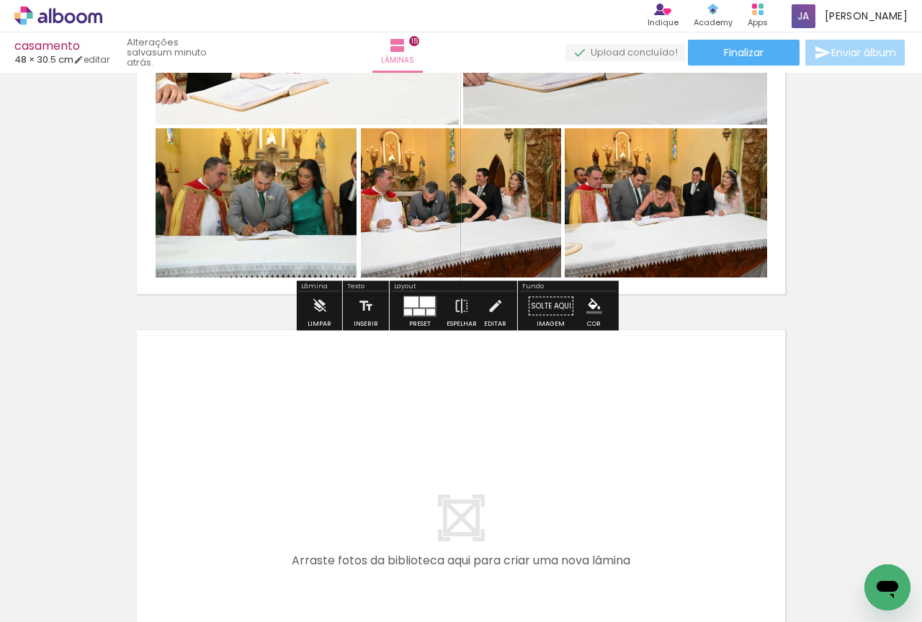
scroll to position [6652, 0]
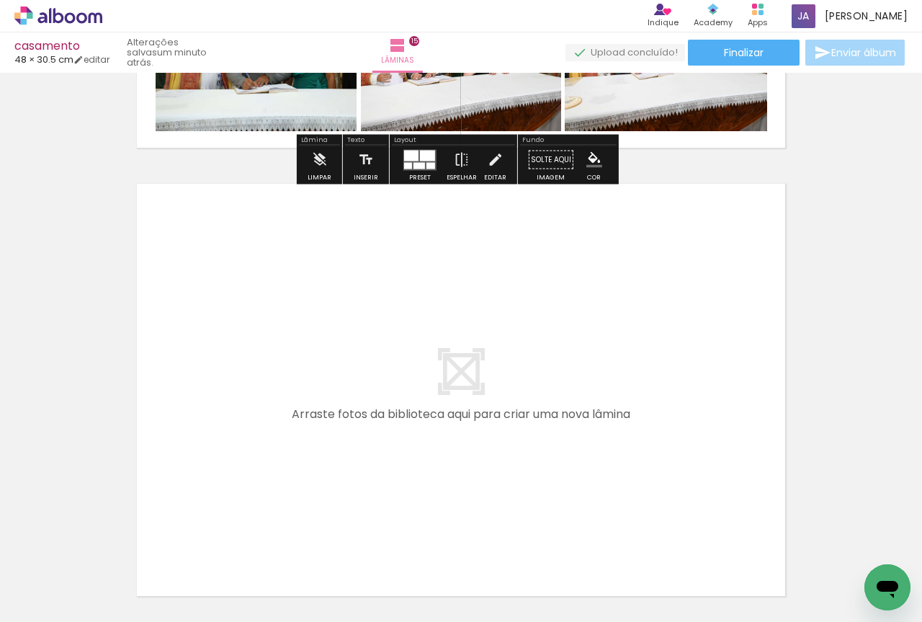
click at [66, 606] on span "Adicionar Fotos" at bounding box center [51, 614] width 43 height 16
click at [0, 0] on input "file" at bounding box center [0, 0] width 0 height 0
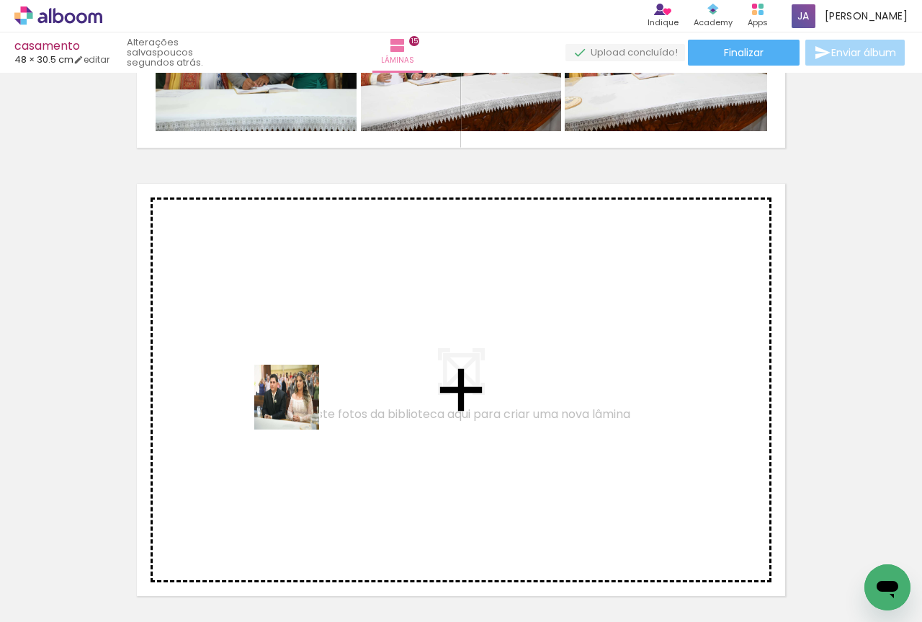
drag, startPoint x: 178, startPoint y: 564, endPoint x: 302, endPoint y: 399, distance: 206.3
click at [302, 399] on quentale-workspace at bounding box center [461, 311] width 922 height 622
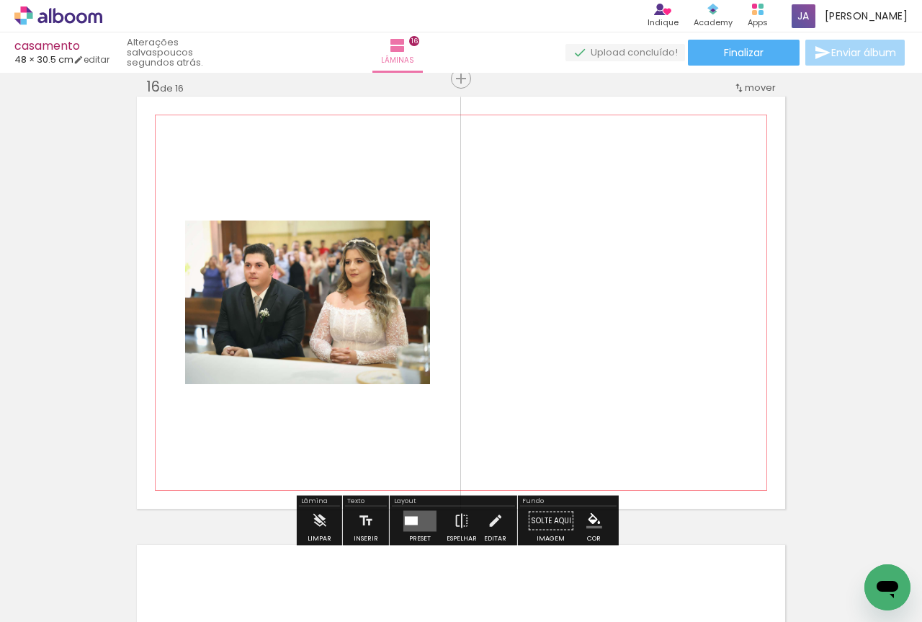
scroll to position [6740, 0]
click at [387, 324] on quentale-photo at bounding box center [307, 302] width 245 height 164
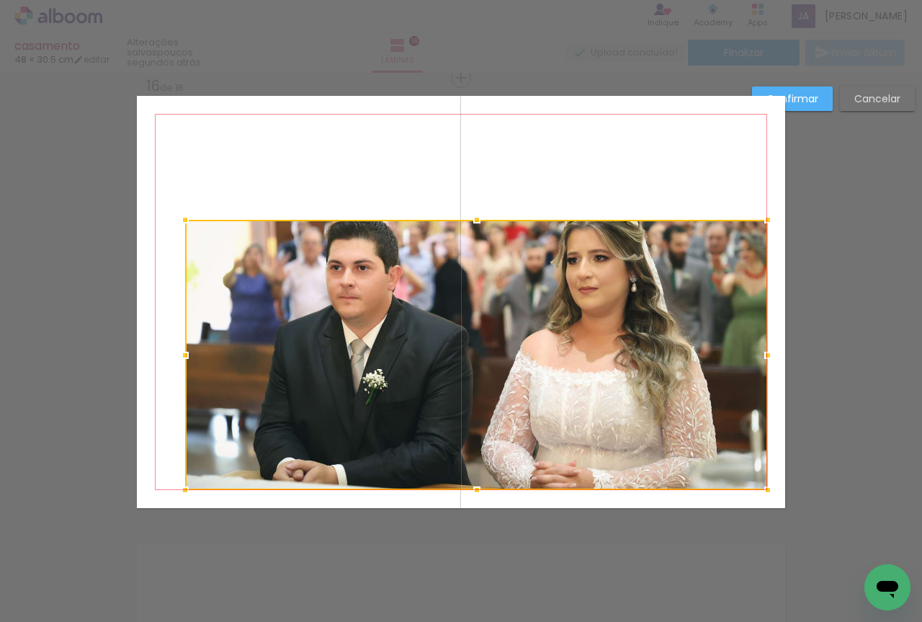
drag, startPoint x: 427, startPoint y: 390, endPoint x: 765, endPoint y: 496, distance: 354.3
click at [765, 496] on div at bounding box center [768, 489] width 29 height 29
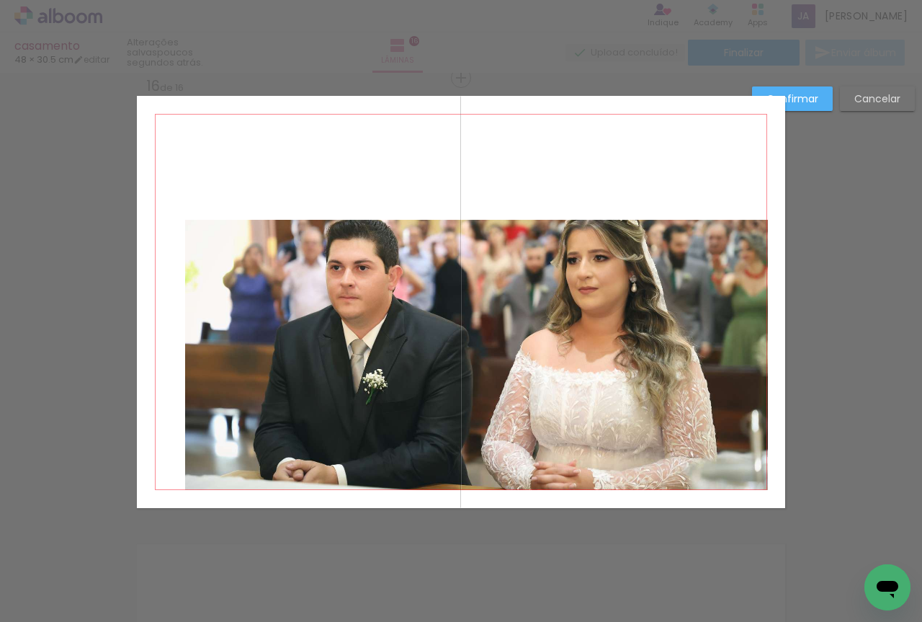
click at [544, 352] on quentale-photo at bounding box center [476, 355] width 583 height 270
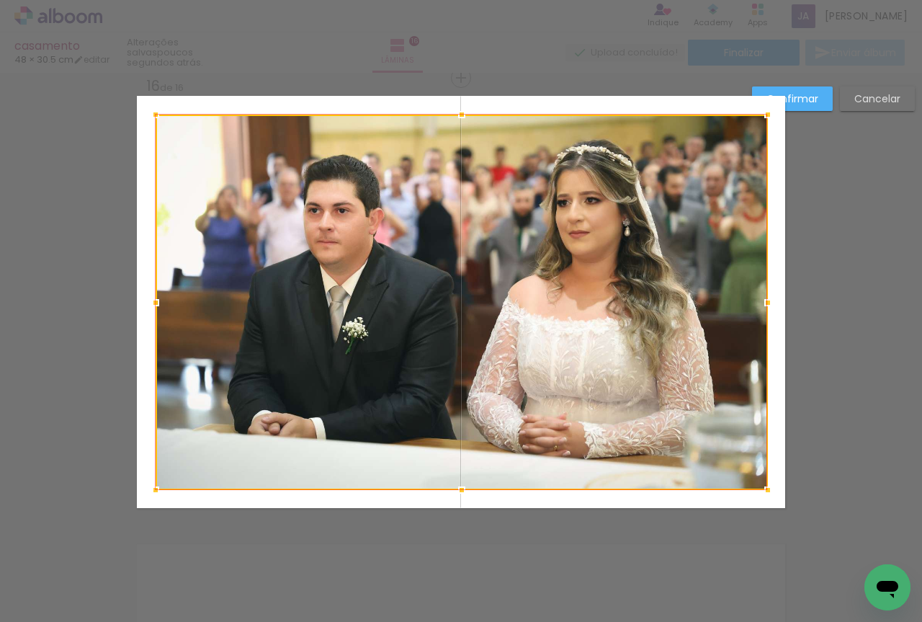
drag, startPoint x: 177, startPoint y: 217, endPoint x: 148, endPoint y: 130, distance: 92.0
click at [148, 130] on album-spread "16 de 16" at bounding box center [461, 302] width 648 height 412
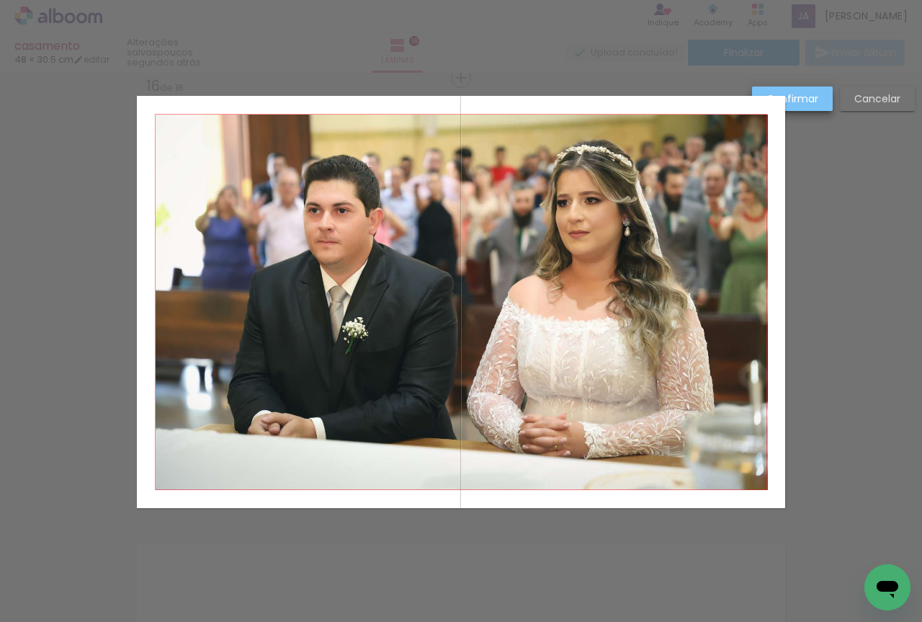
click at [800, 88] on paper-button "Confirmar" at bounding box center [792, 98] width 81 height 24
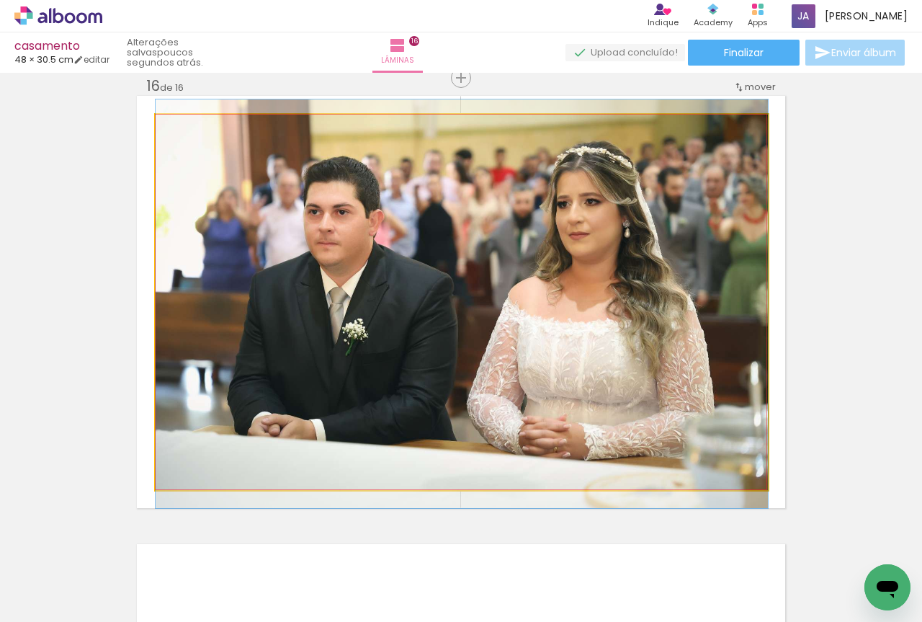
drag, startPoint x: 658, startPoint y: 259, endPoint x: 619, endPoint y: 258, distance: 38.9
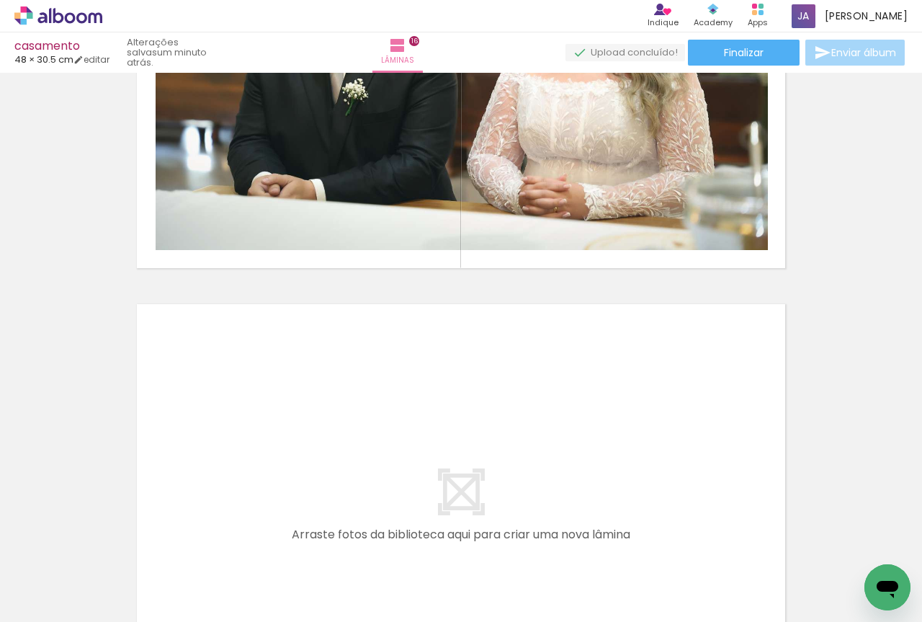
scroll to position [0, 1611]
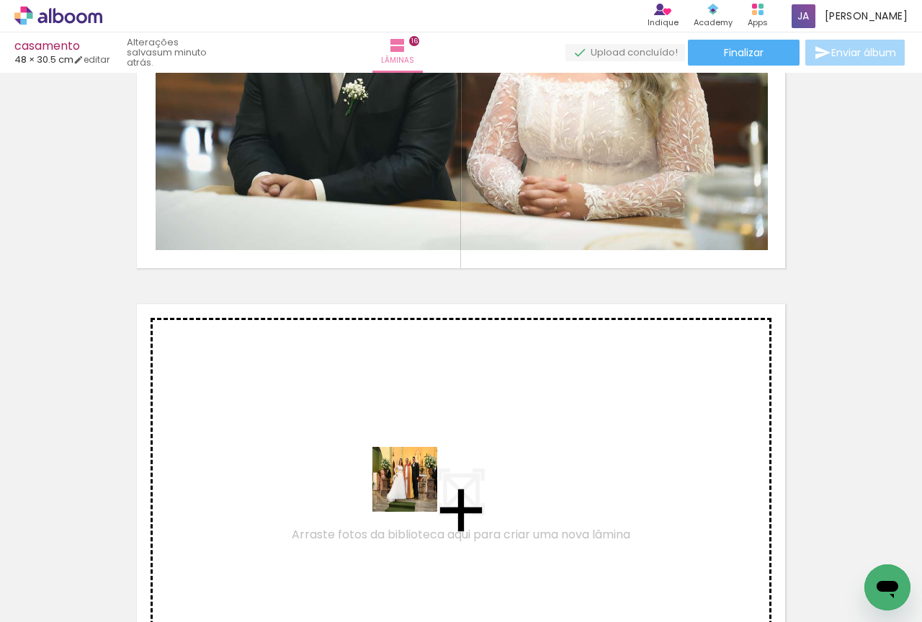
drag, startPoint x: 394, startPoint y: 586, endPoint x: 416, endPoint y: 434, distance: 153.5
click at [416, 434] on quentale-workspace at bounding box center [461, 311] width 922 height 622
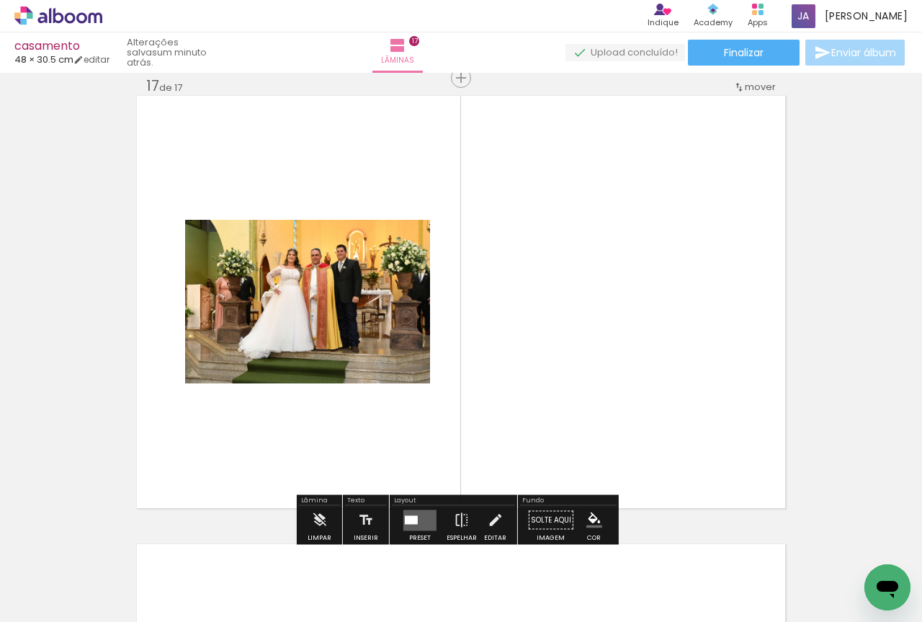
scroll to position [0, 0]
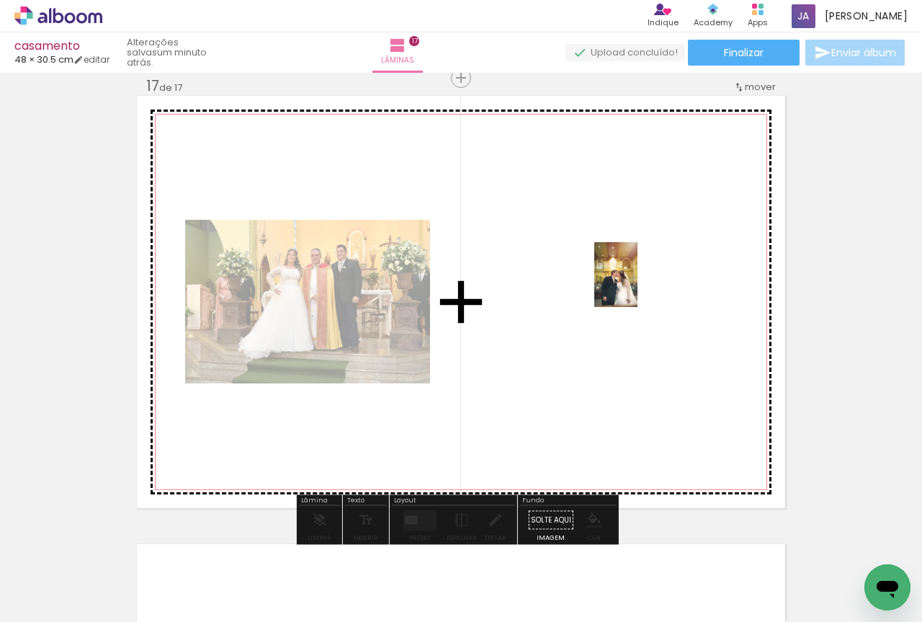
drag, startPoint x: 148, startPoint y: 590, endPoint x: 645, endPoint y: 280, distance: 586.1
click at [645, 280] on quentale-workspace at bounding box center [461, 311] width 922 height 622
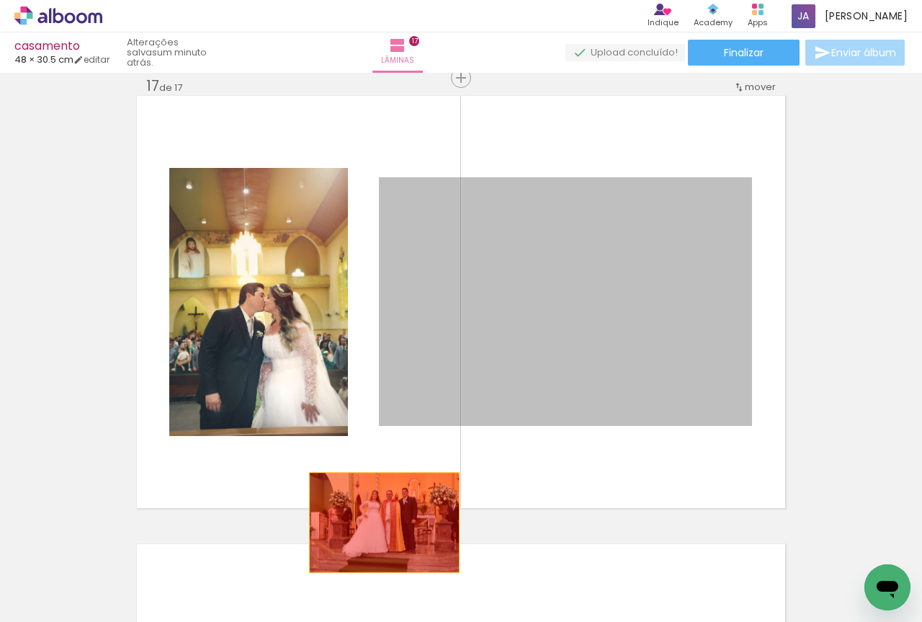
drag, startPoint x: 550, startPoint y: 369, endPoint x: 364, endPoint y: 550, distance: 260.3
click at [364, 550] on quentale-workspace at bounding box center [461, 311] width 922 height 622
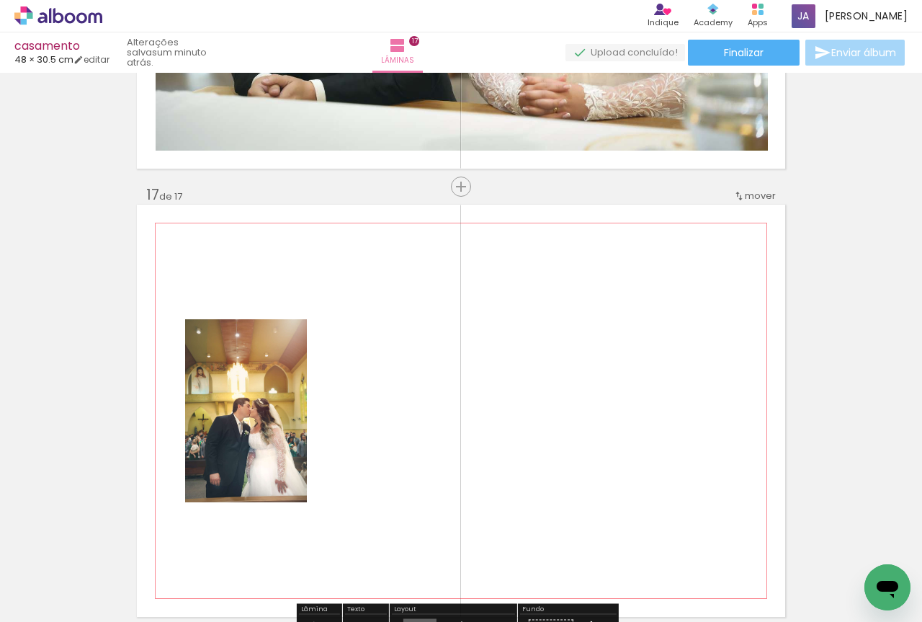
scroll to position [7308, 0]
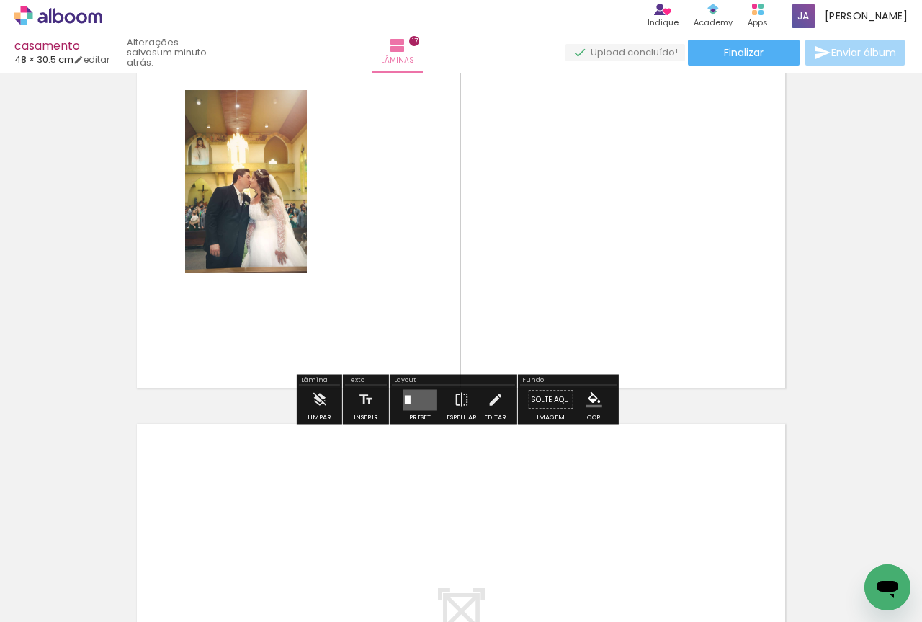
click at [69, 614] on span "Adicionar Fotos" at bounding box center [51, 614] width 43 height 16
click at [0, 0] on input "file" at bounding box center [0, 0] width 0 height 0
click at [51, 607] on span "Adicionar Fotos" at bounding box center [51, 614] width 43 height 16
click at [0, 0] on input "file" at bounding box center [0, 0] width 0 height 0
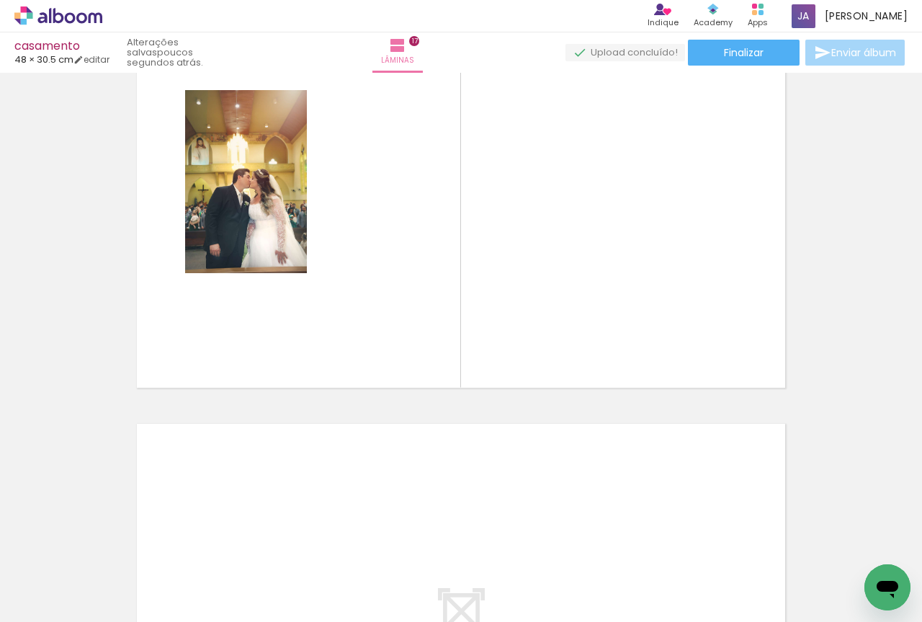
scroll to position [841, 0]
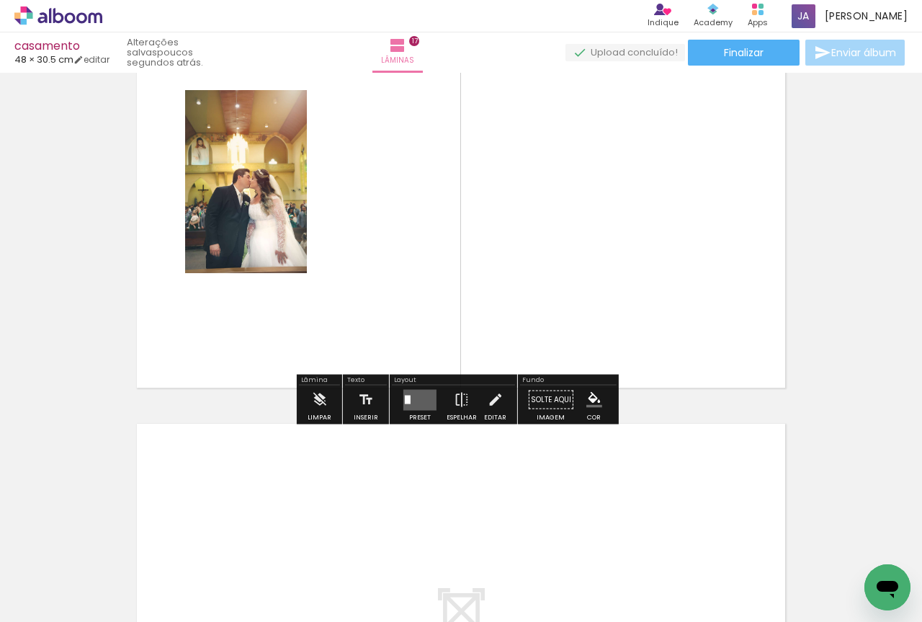
click at [69, 615] on span "Adicionar Fotos" at bounding box center [51, 614] width 43 height 16
click at [0, 0] on input "file" at bounding box center [0, 0] width 0 height 0
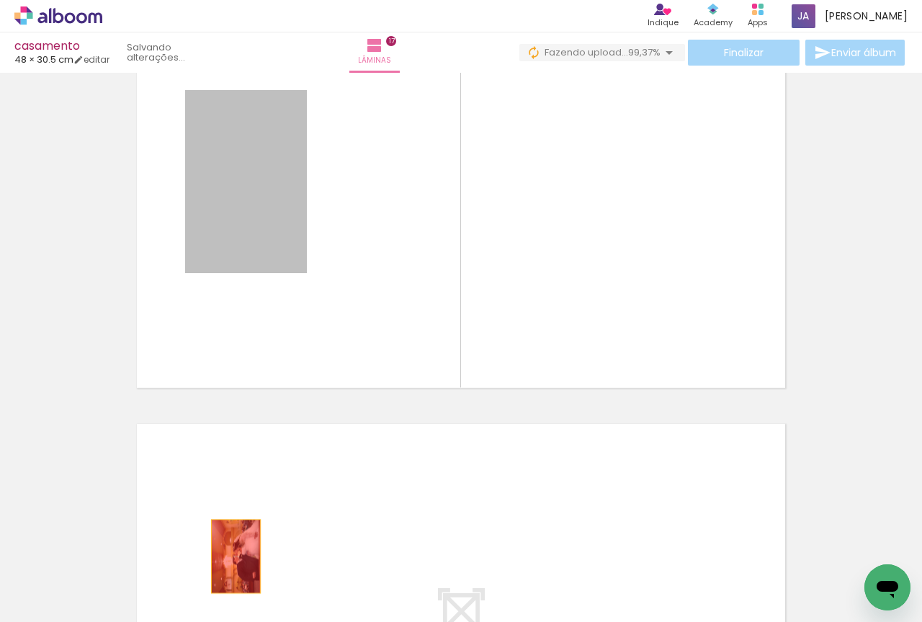
drag, startPoint x: 269, startPoint y: 241, endPoint x: 231, endPoint y: 556, distance: 317.9
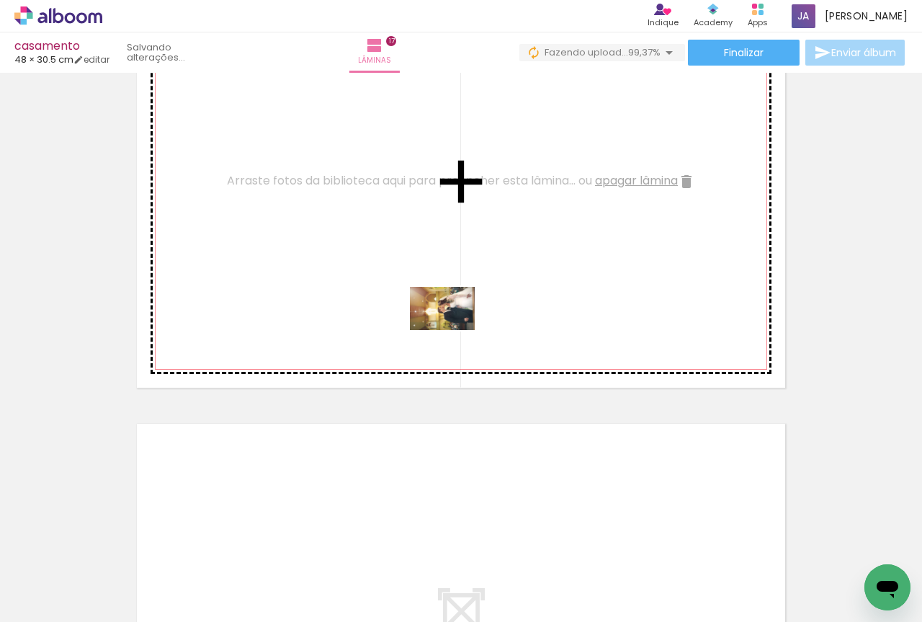
drag, startPoint x: 149, startPoint y: 590, endPoint x: 489, endPoint y: 292, distance: 451.8
click at [489, 292] on quentale-workspace at bounding box center [461, 311] width 922 height 622
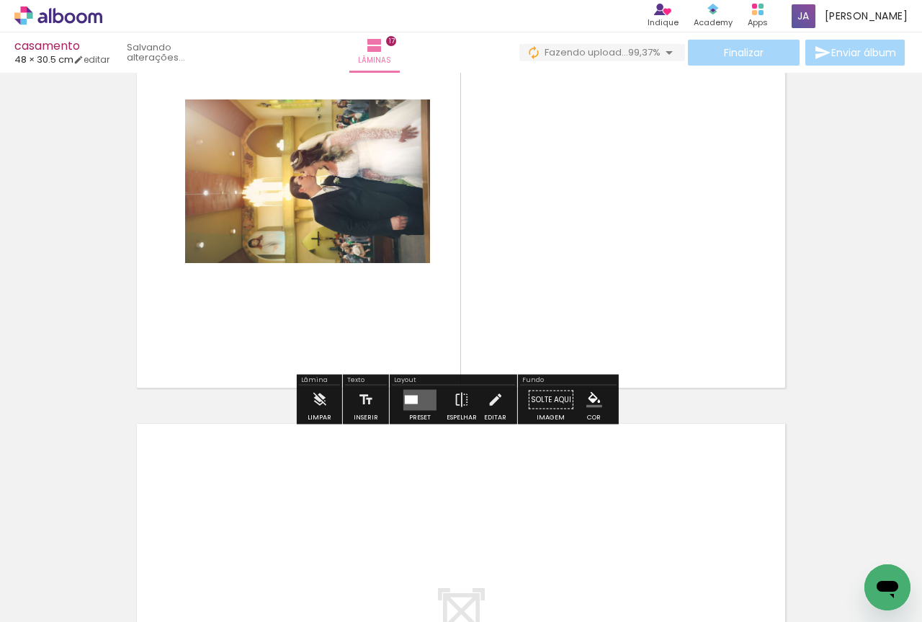
click at [428, 400] on quentale-layouter at bounding box center [419, 399] width 33 height 21
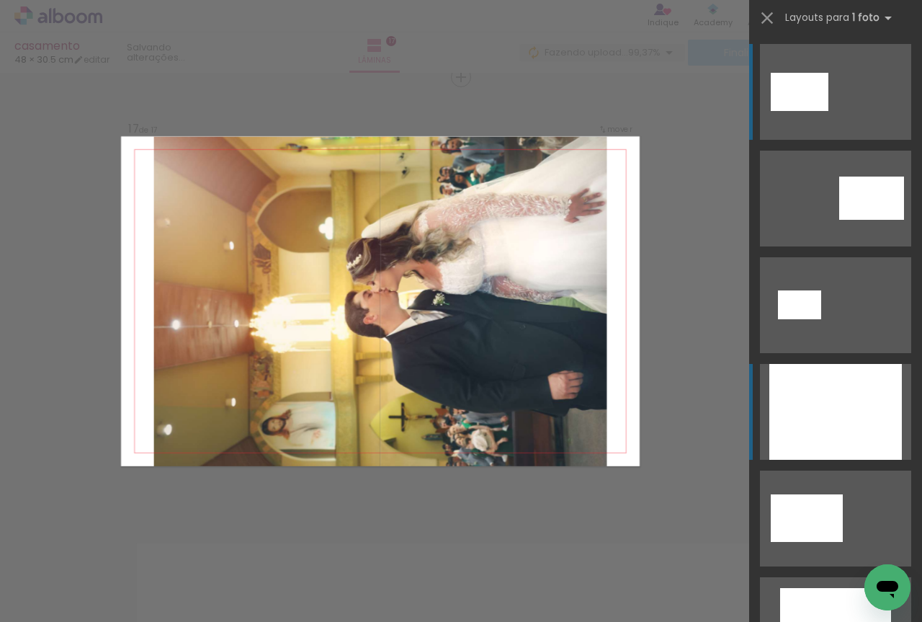
scroll to position [7188, 0]
click at [836, 416] on div at bounding box center [835, 412] width 133 height 96
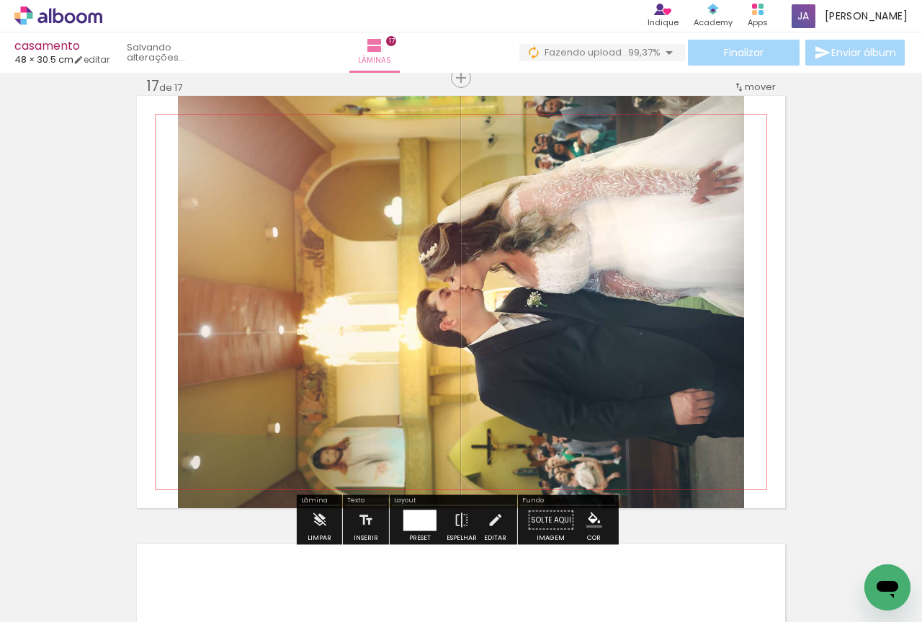
click at [604, 372] on quentale-photo at bounding box center [461, 302] width 566 height 412
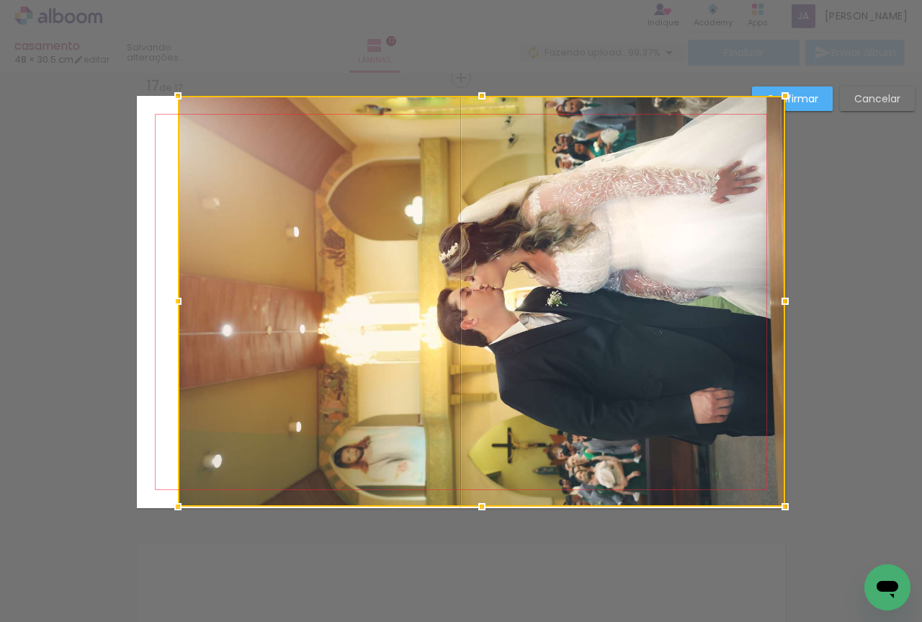
drag, startPoint x: 739, startPoint y: 509, endPoint x: 789, endPoint y: 514, distance: 50.0
click at [789, 514] on div at bounding box center [785, 506] width 29 height 29
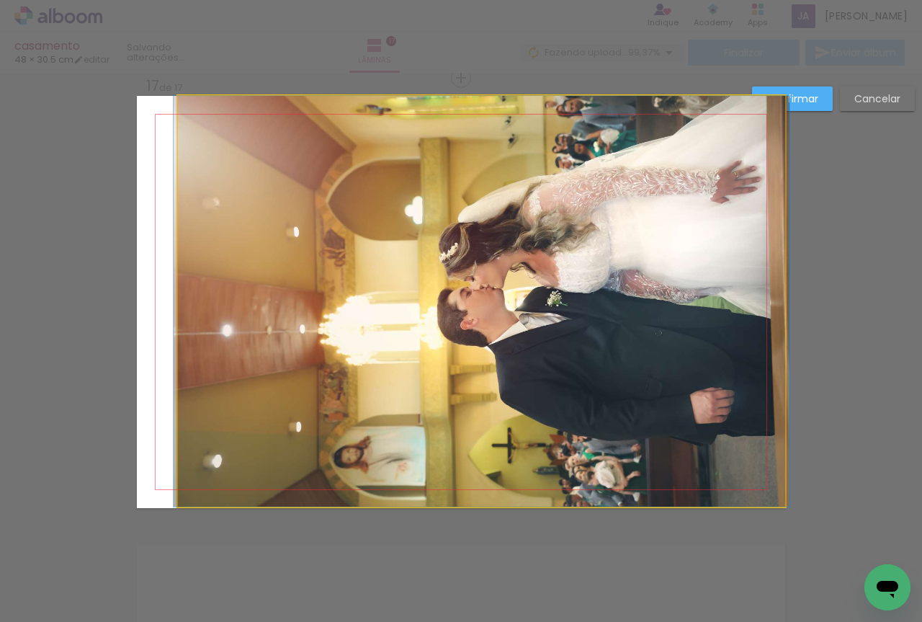
click at [741, 479] on quentale-photo at bounding box center [481, 301] width 607 height 411
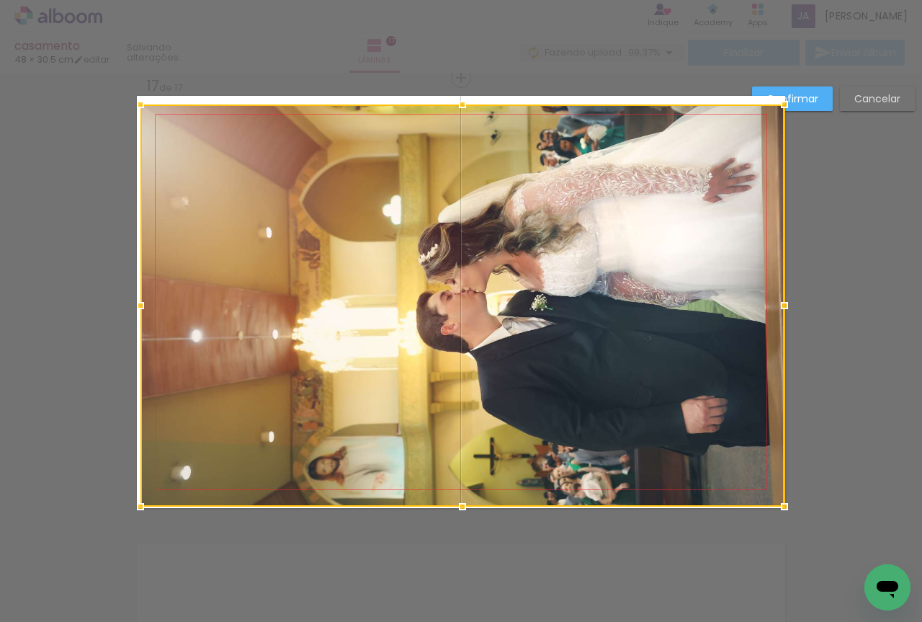
drag, startPoint x: 178, startPoint y: 95, endPoint x: 125, endPoint y: 93, distance: 53.4
click at [126, 93] on div at bounding box center [140, 104] width 29 height 29
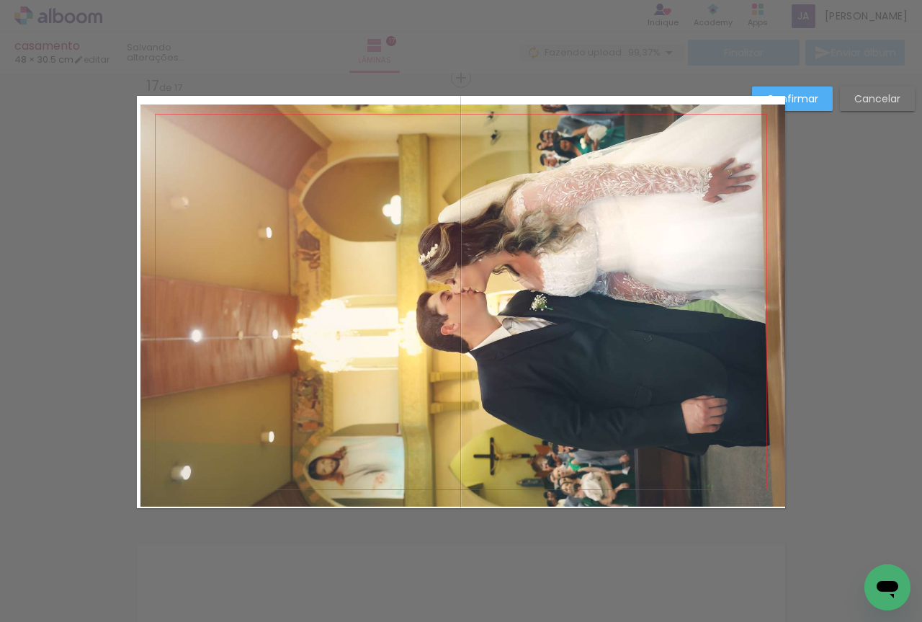
click at [190, 140] on quentale-photo at bounding box center [462, 305] width 645 height 402
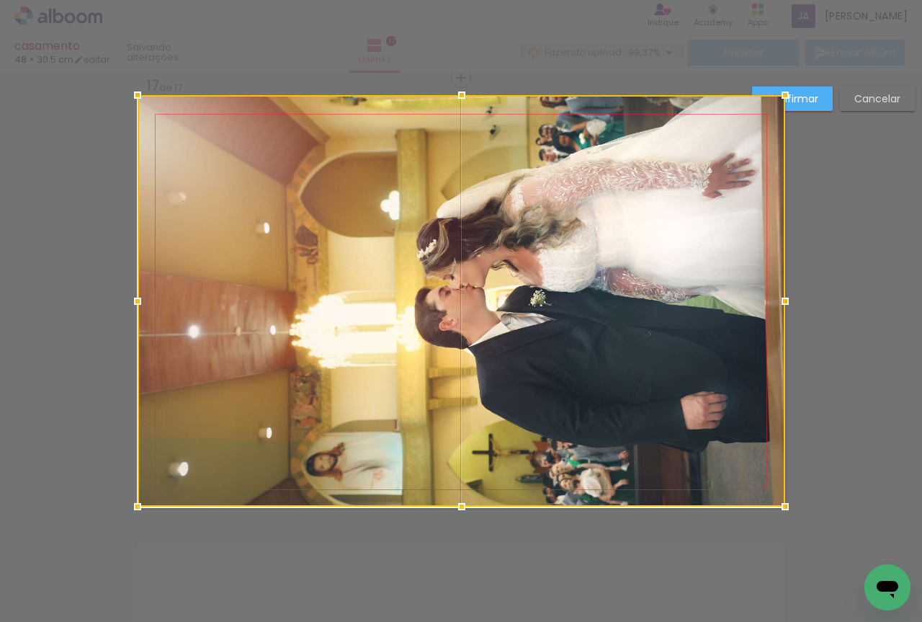
click at [138, 102] on div at bounding box center [137, 95] width 29 height 29
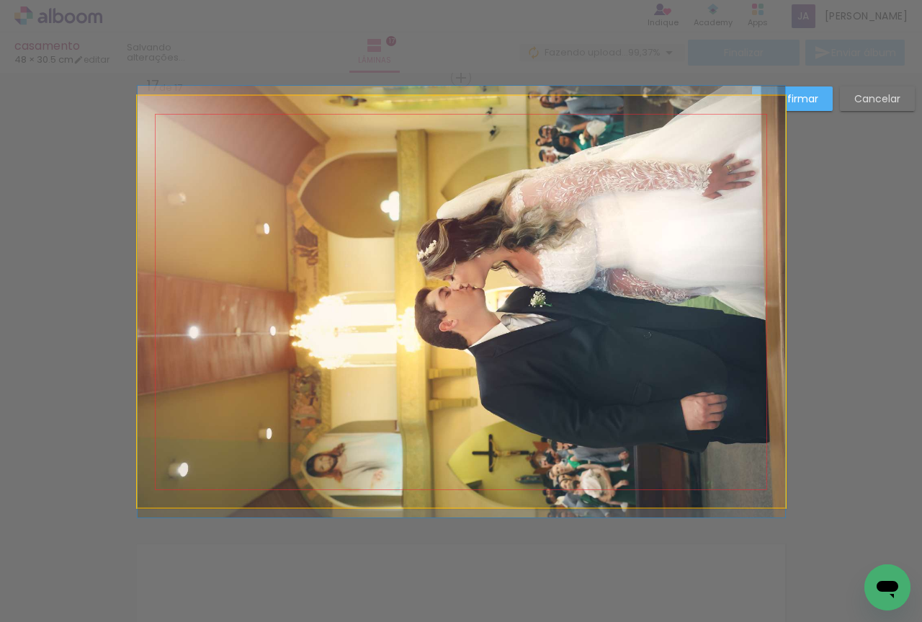
click at [383, 263] on quentale-photo at bounding box center [462, 301] width 648 height 411
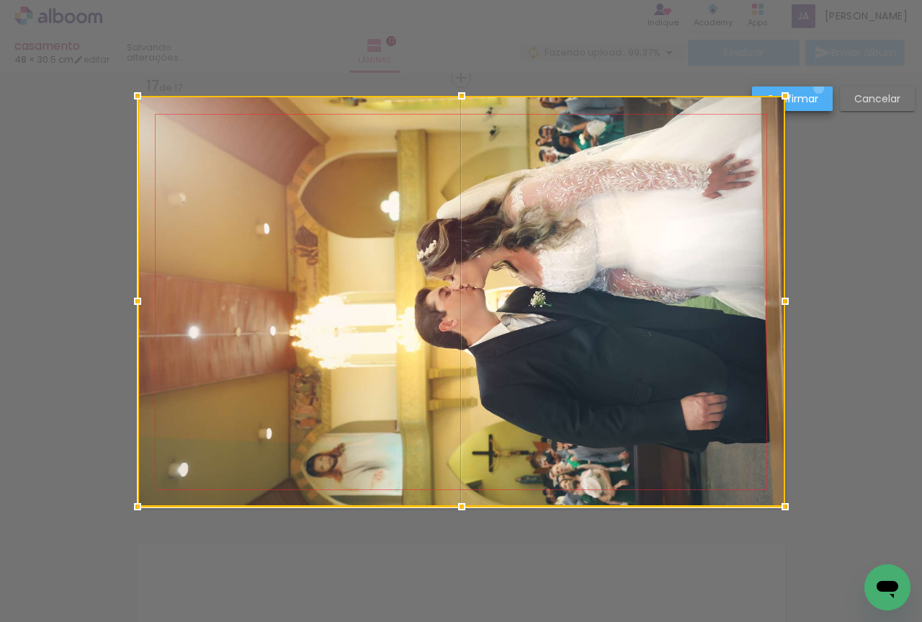
click at [819, 89] on paper-button "Confirmar" at bounding box center [792, 98] width 81 height 24
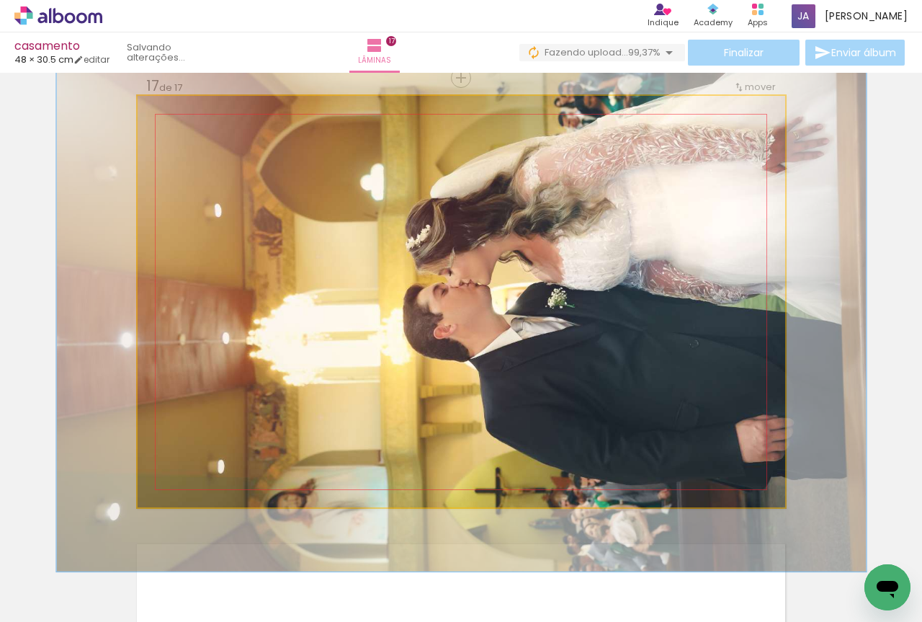
drag, startPoint x: 168, startPoint y: 110, endPoint x: 180, endPoint y: 111, distance: 12.3
type paper-slider "125"
click at [180, 111] on div at bounding box center [183, 110] width 13 height 13
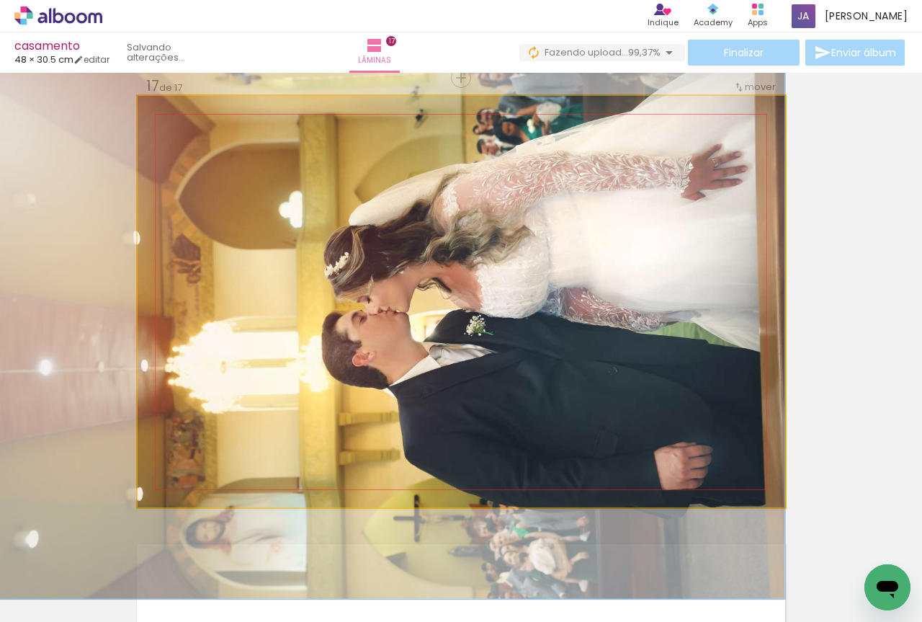
drag, startPoint x: 497, startPoint y: 274, endPoint x: 409, endPoint y: 302, distance: 92.1
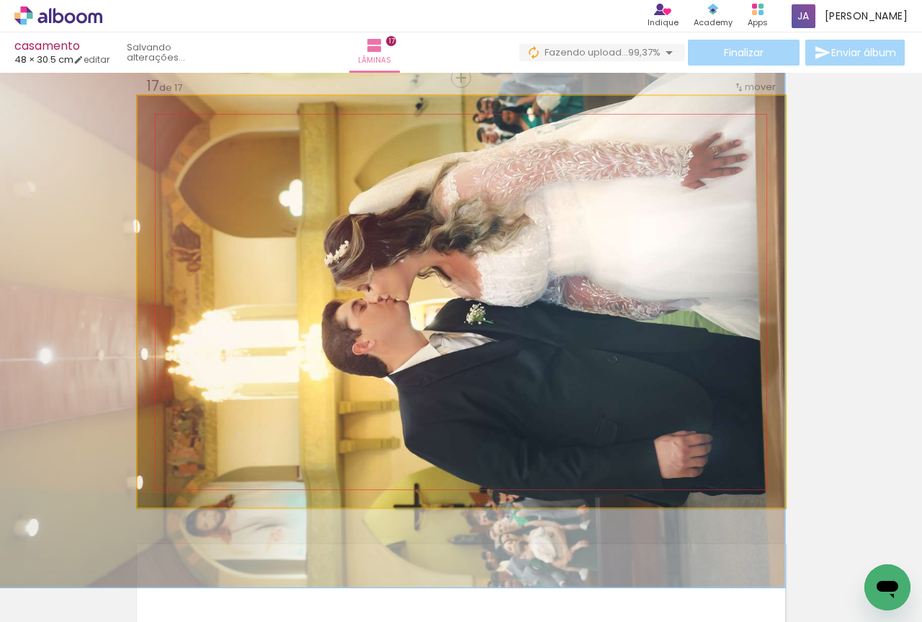
drag, startPoint x: 424, startPoint y: 298, endPoint x: 424, endPoint y: 286, distance: 11.5
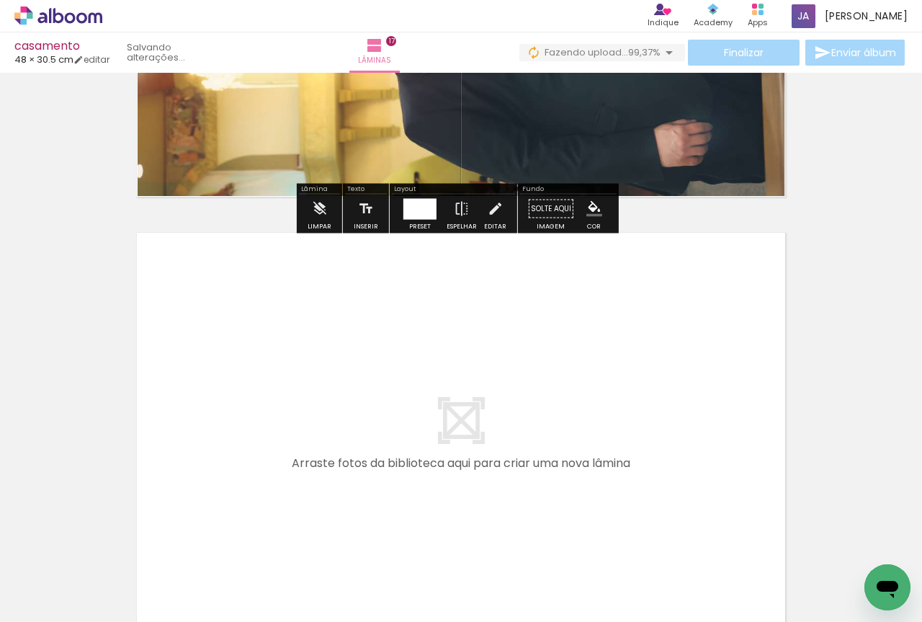
scroll to position [7548, 0]
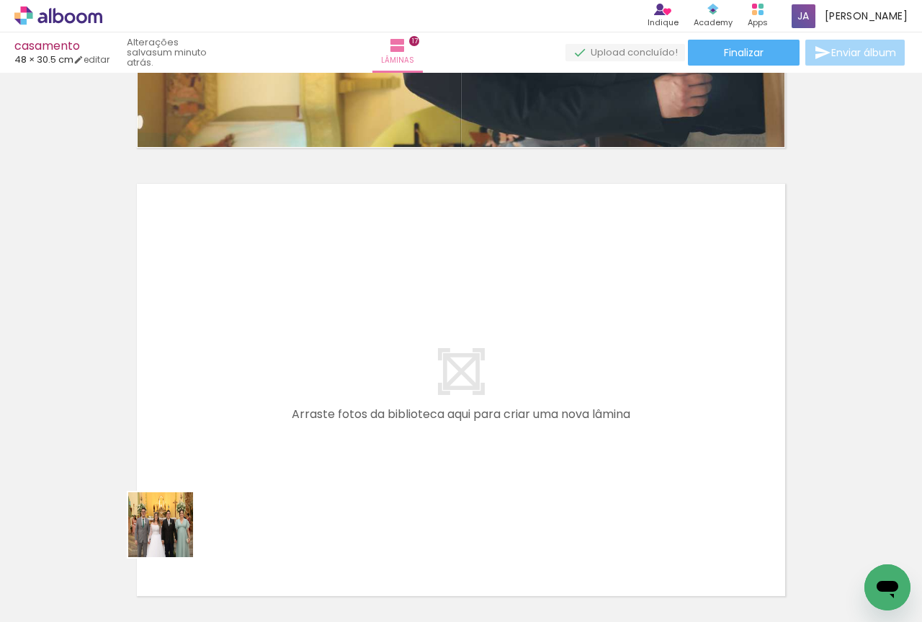
drag, startPoint x: 157, startPoint y: 581, endPoint x: 237, endPoint y: 334, distance: 260.4
click at [237, 334] on quentale-workspace at bounding box center [461, 311] width 922 height 622
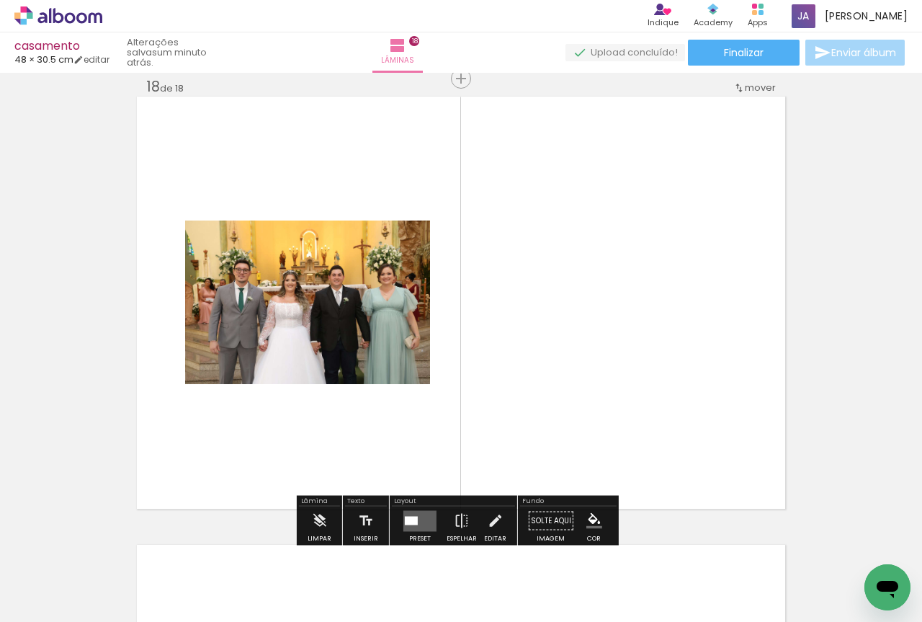
scroll to position [7636, 0]
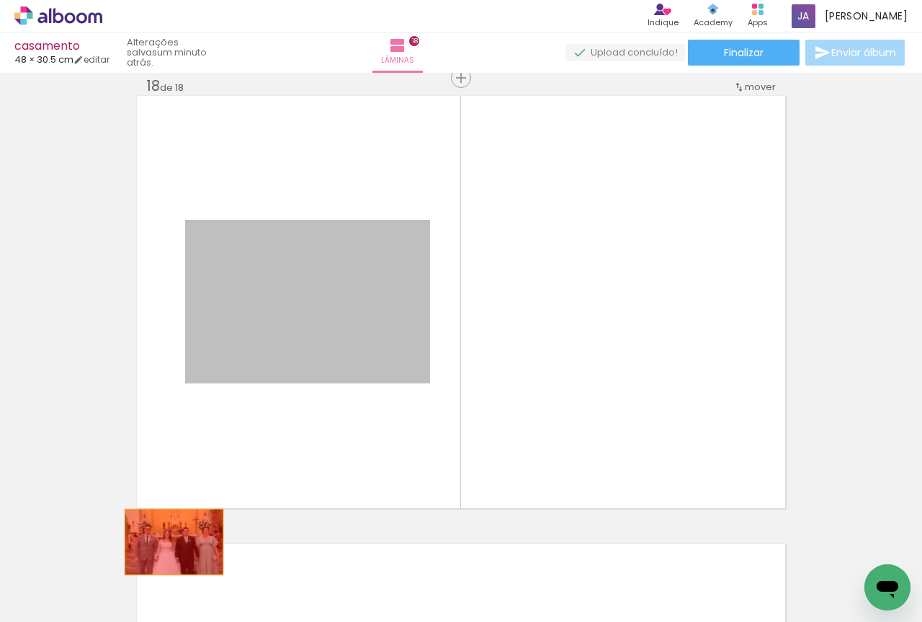
drag, startPoint x: 277, startPoint y: 338, endPoint x: 158, endPoint y: 564, distance: 255.5
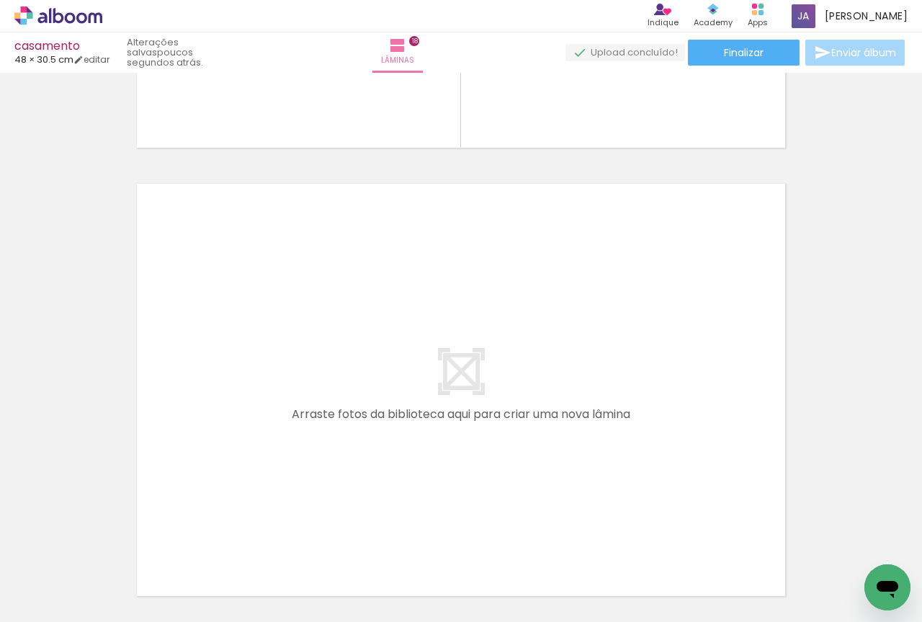
scroll to position [0, 0]
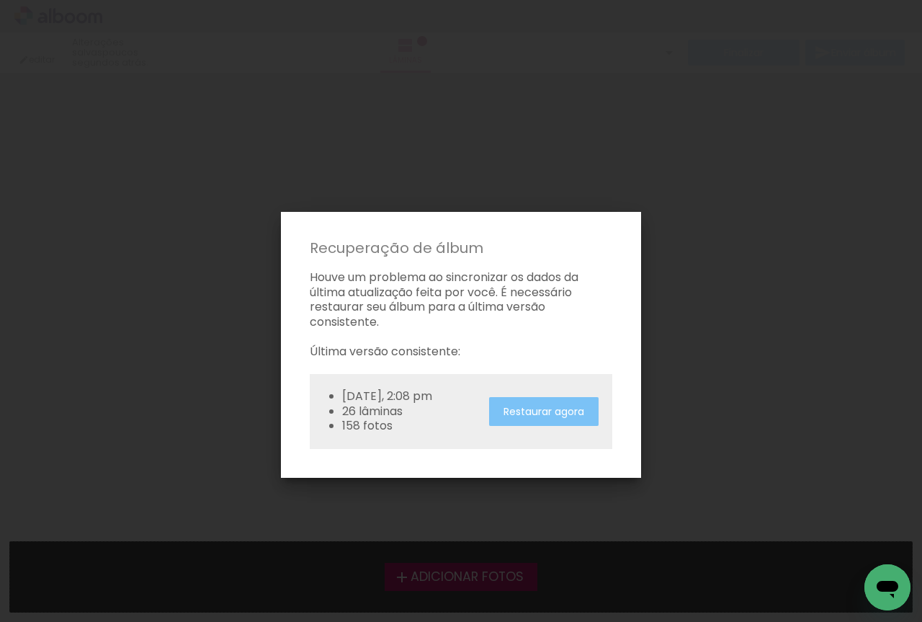
click at [0, 0] on slot "Restaurar agora" at bounding box center [0, 0] width 0 height 0
click at [541, 434] on div "[DATE], 2:08 pm 26 lâminas 158 fotos Restaurar agora" at bounding box center [461, 411] width 303 height 75
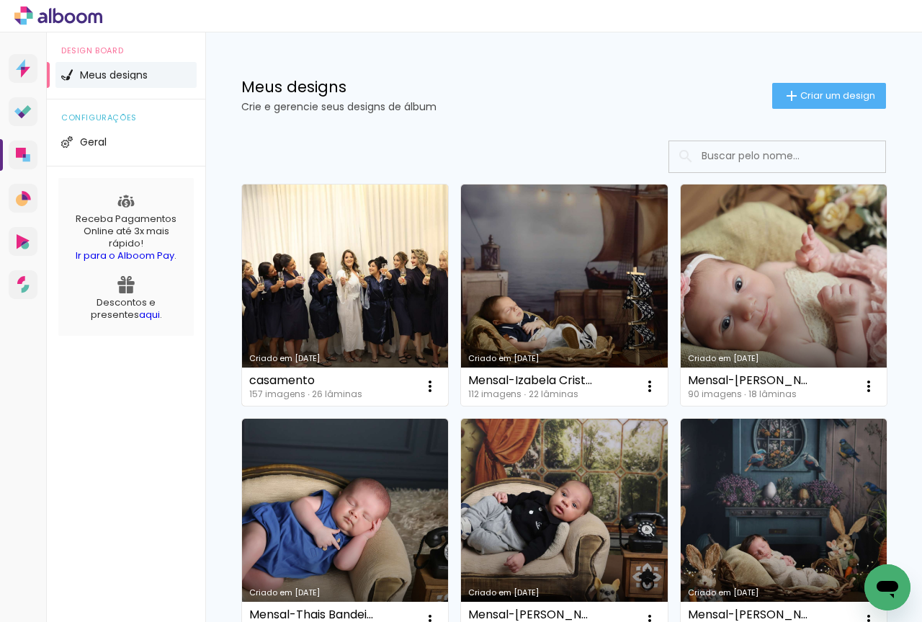
click at [408, 306] on link "Criado em [DATE]" at bounding box center [345, 294] width 206 height 221
